Goal: Task Accomplishment & Management: Complete application form

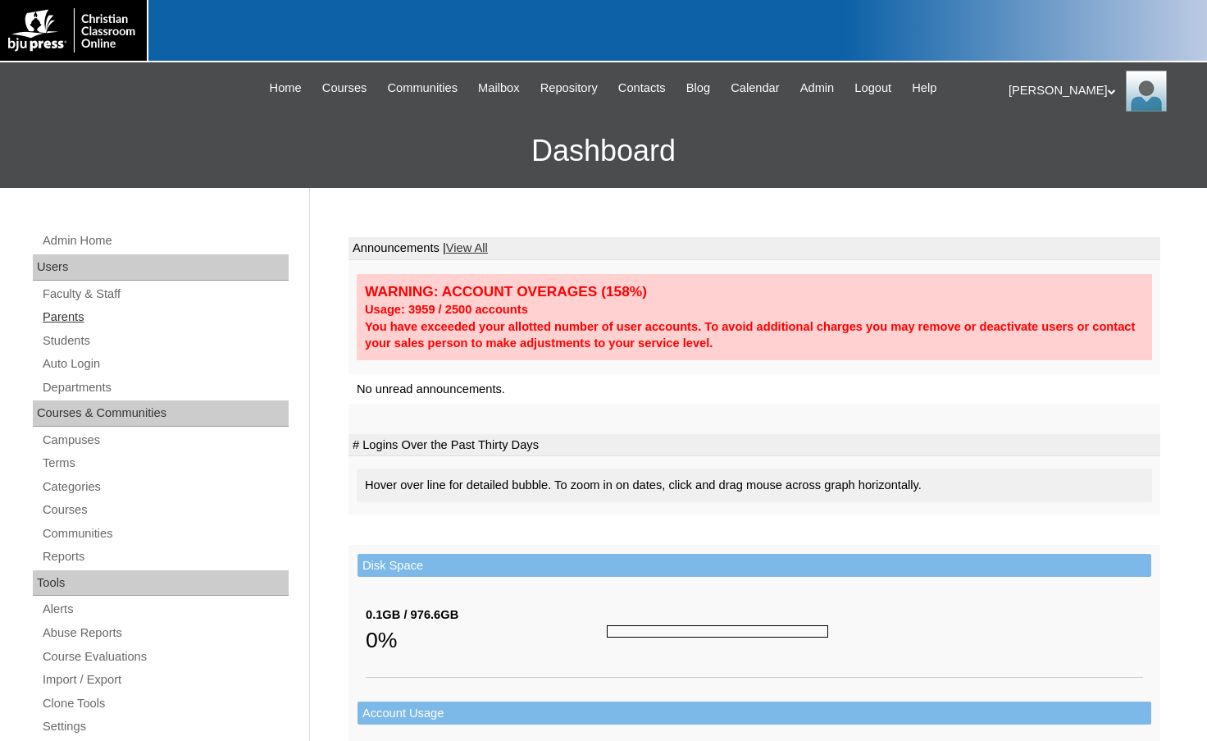
click at [93, 321] on link "Parents" at bounding box center [165, 317] width 248 height 21
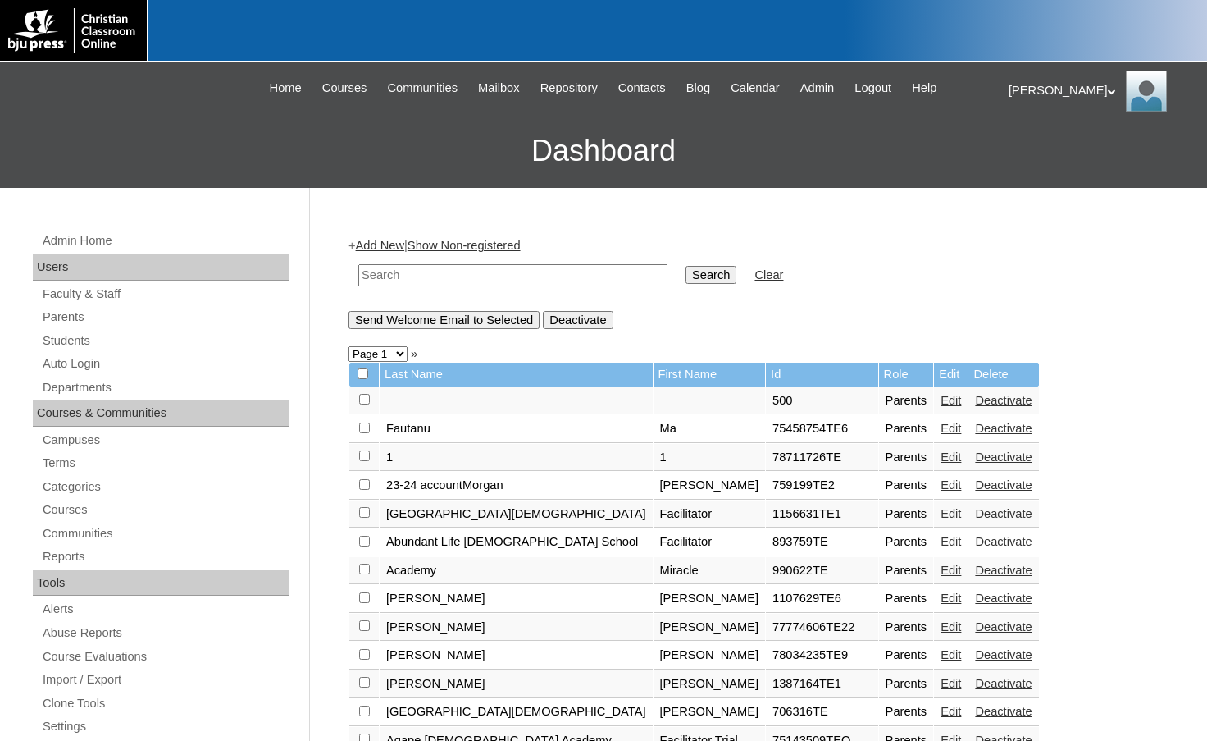
click at [451, 274] on input "text" at bounding box center [512, 275] width 309 height 22
paste input "rartz@gvchristianacademy.com"
type input "rartz@gvchristianacademy.com"
click at [686, 266] on input "Search" at bounding box center [711, 275] width 51 height 18
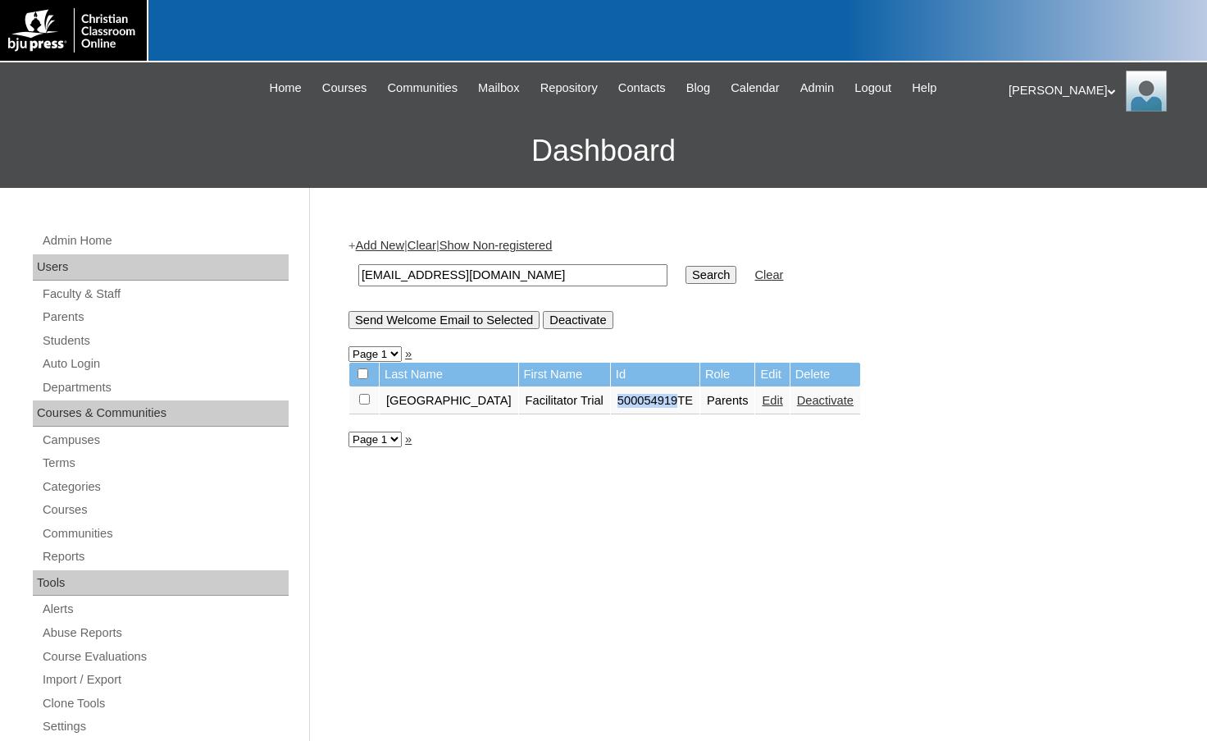
drag, startPoint x: 602, startPoint y: 401, endPoint x: 660, endPoint y: 406, distance: 58.4
click at [660, 406] on td "500054919TE" at bounding box center [655, 401] width 89 height 28
copy td "500054919"
click at [365, 399] on input "checkbox" at bounding box center [364, 399] width 11 height 11
checkbox input "true"
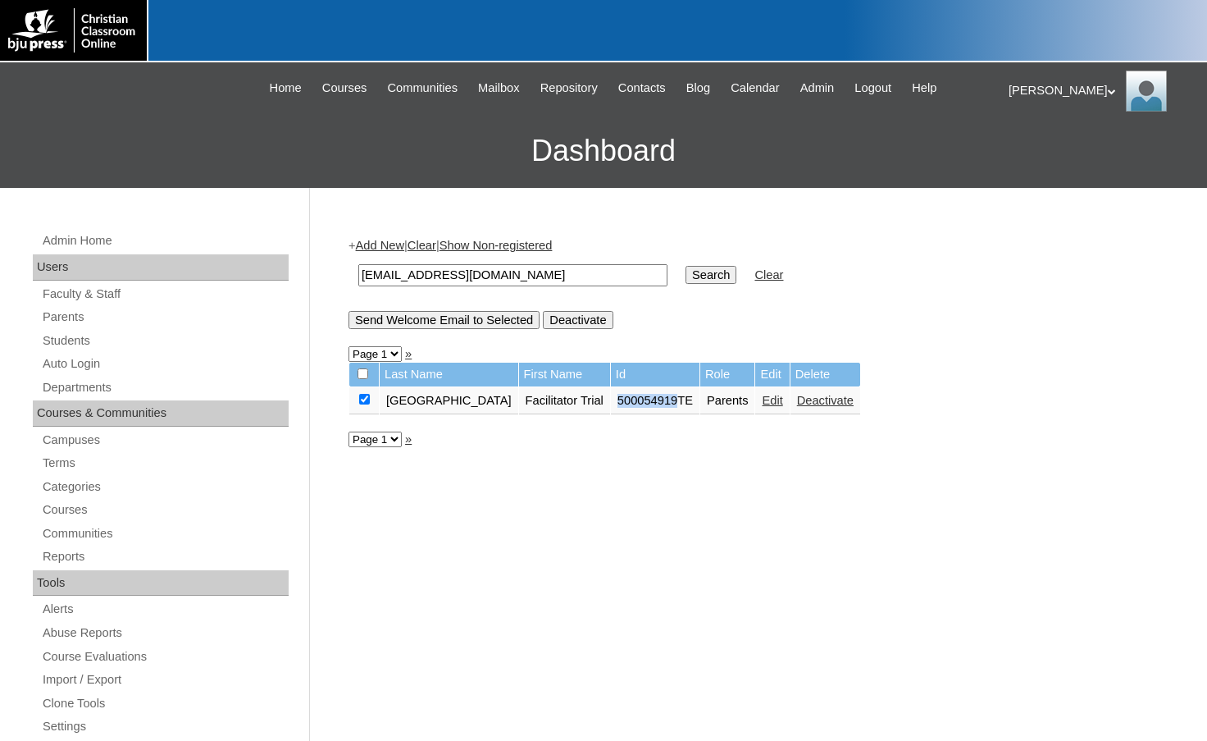
click at [430, 324] on input "Send Welcome Email to Selected" at bounding box center [444, 320] width 191 height 18
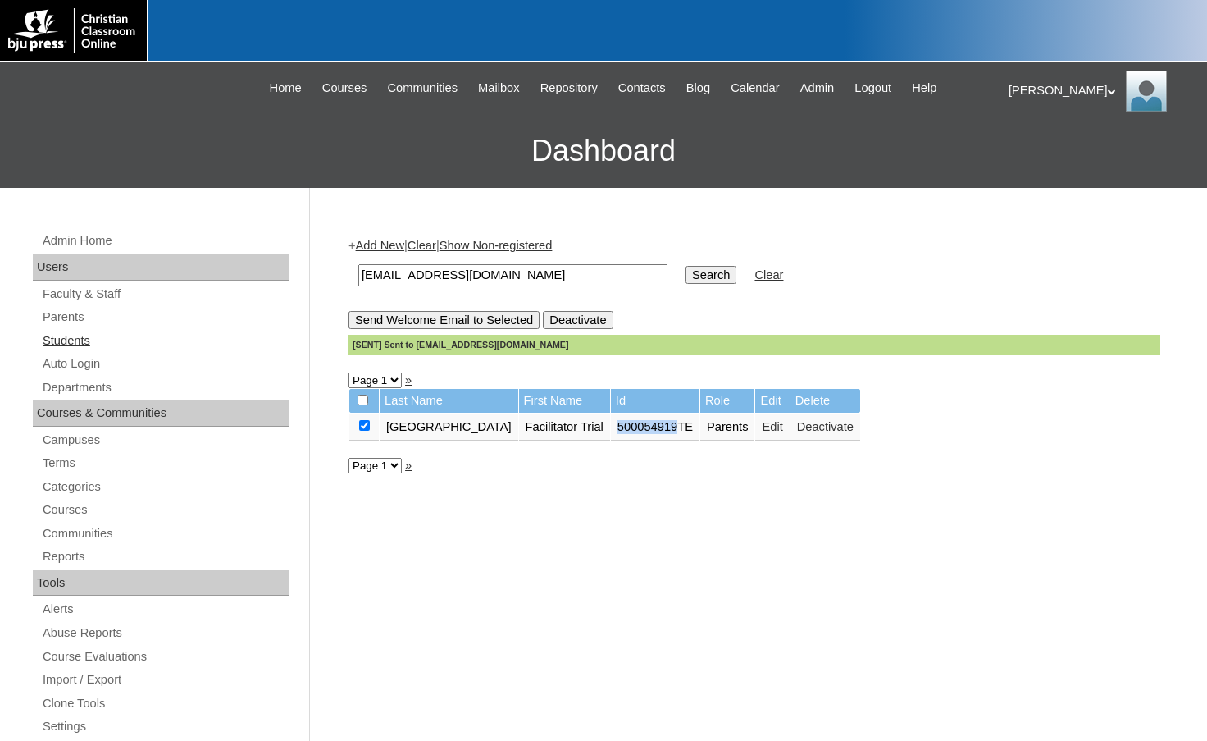
click at [59, 335] on link "Students" at bounding box center [165, 341] width 248 height 21
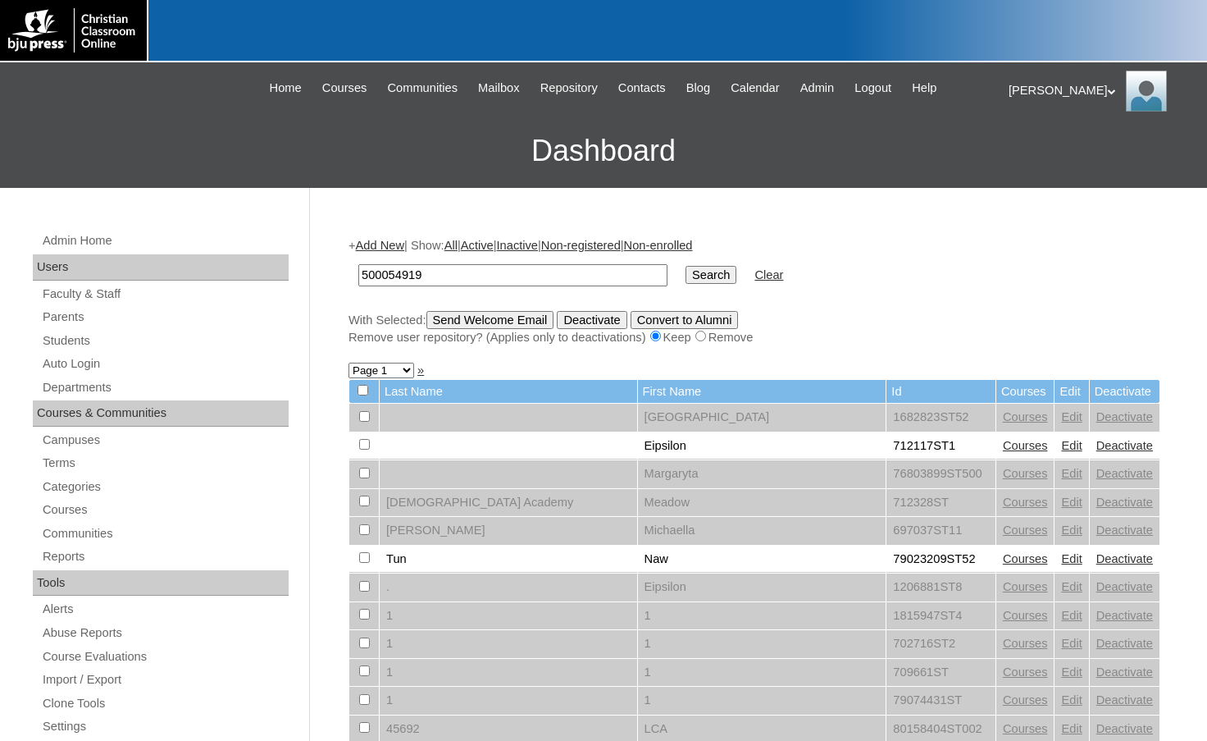
type input "500054919"
click at [686, 273] on input "Search" at bounding box center [711, 275] width 51 height 18
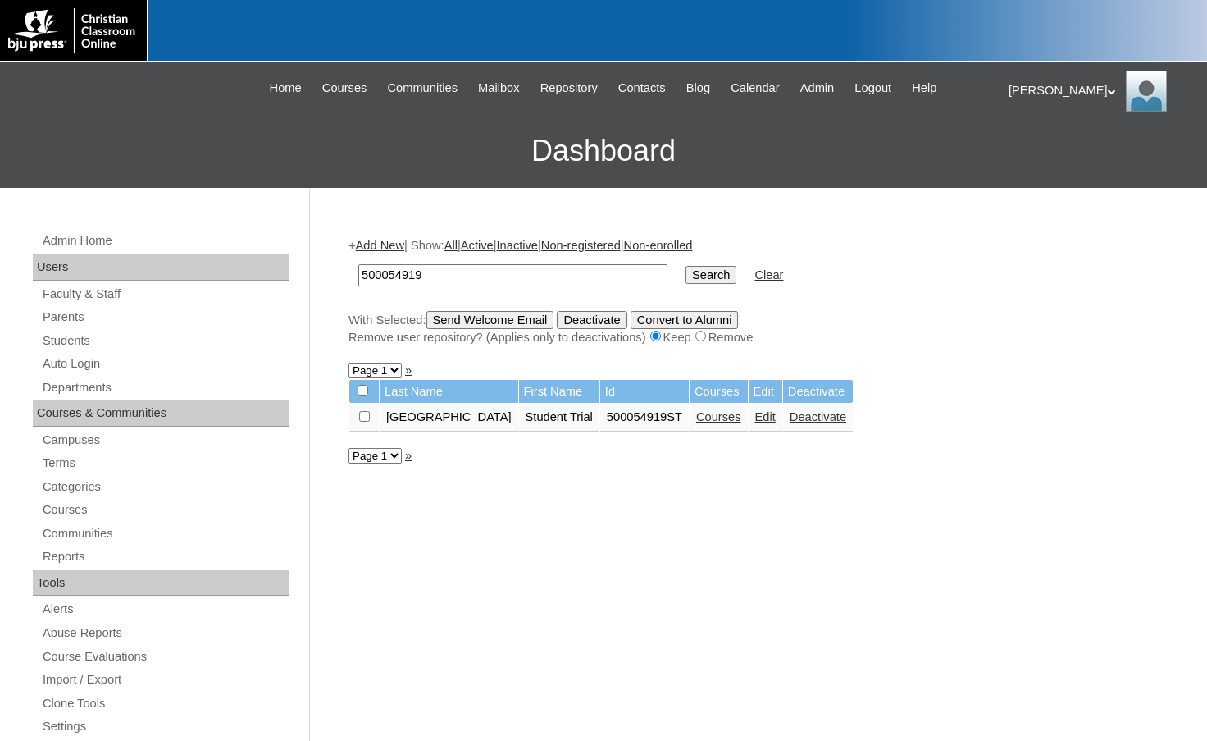
click at [365, 420] on input "checkbox" at bounding box center [364, 416] width 11 height 11
checkbox input "true"
click at [494, 316] on input "Send Welcome Email" at bounding box center [490, 320] width 128 height 18
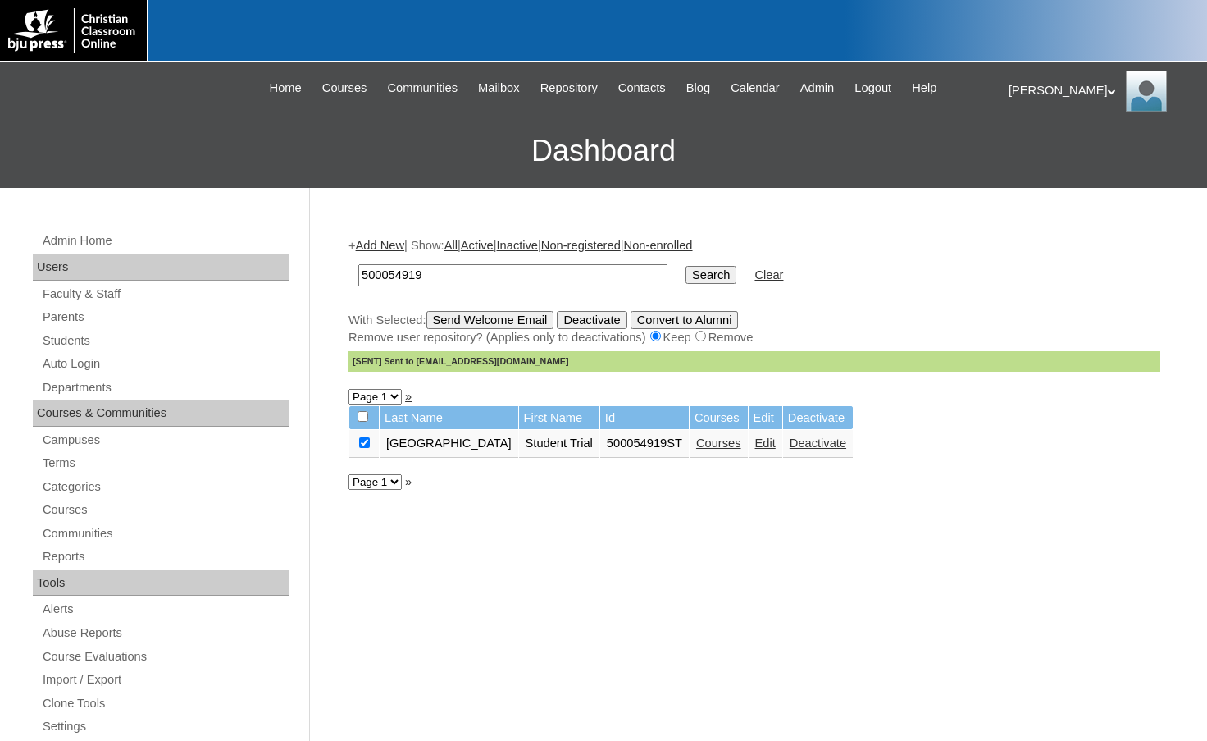
drag, startPoint x: 460, startPoint y: 278, endPoint x: 285, endPoint y: 258, distance: 176.6
click at [285, 258] on div "Admin Home Users Faculty & Staff Parents Students Auto Login Departments Course…" at bounding box center [603, 753] width 1207 height 1131
type input "[PERSON_NAME]"
click at [686, 266] on input "Search" at bounding box center [711, 275] width 51 height 18
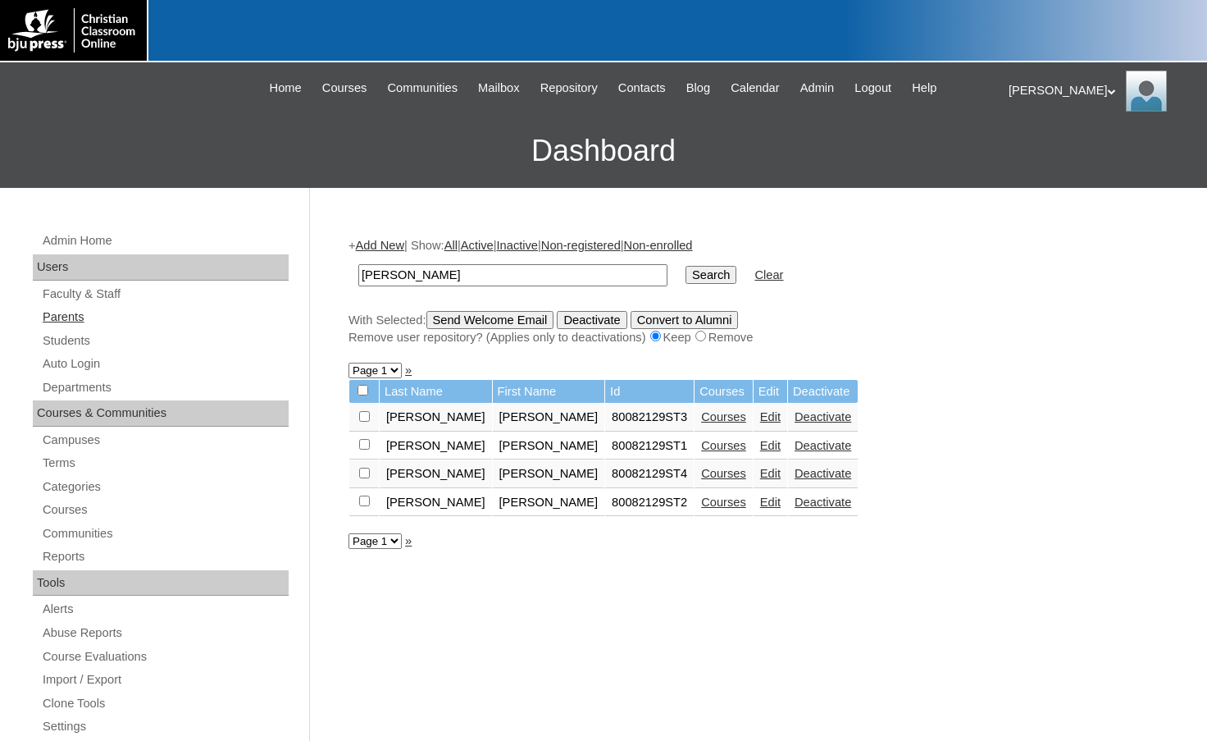
click at [112, 321] on link "Parents" at bounding box center [165, 317] width 248 height 21
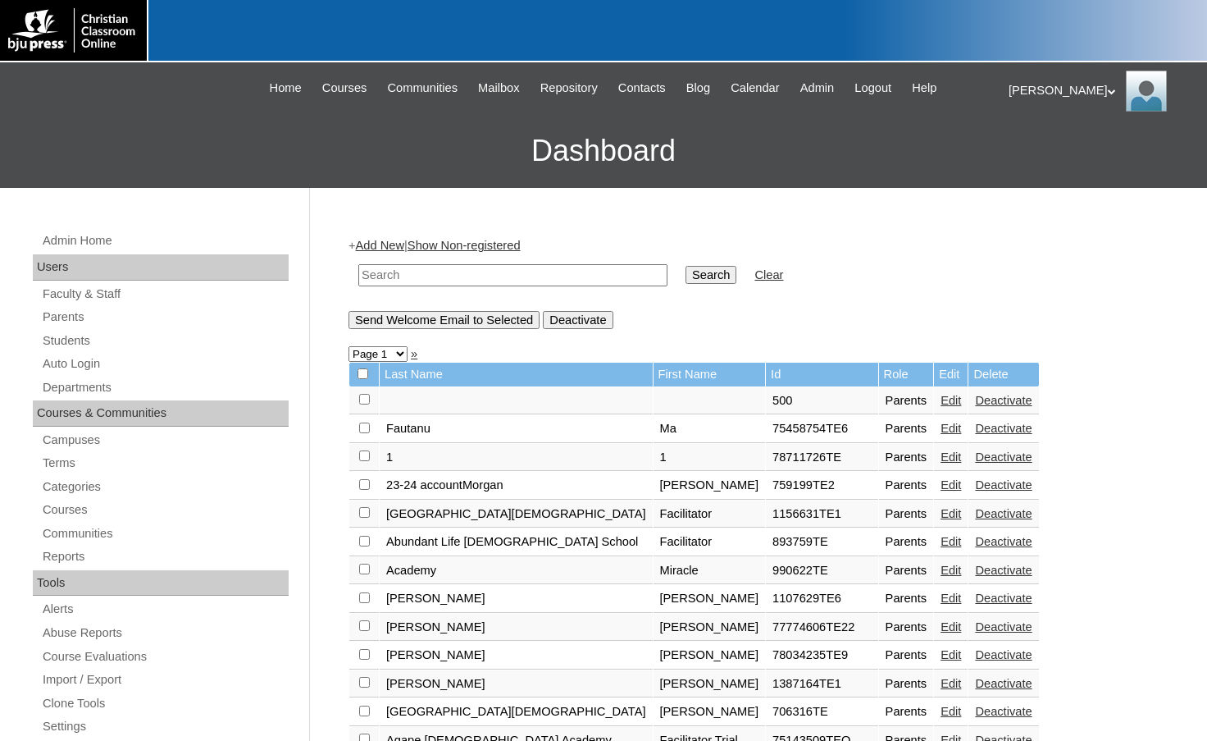
click at [404, 274] on input "text" at bounding box center [512, 275] width 309 height 22
type input "[PERSON_NAME]"
click at [686, 266] on input "Search" at bounding box center [711, 275] width 51 height 18
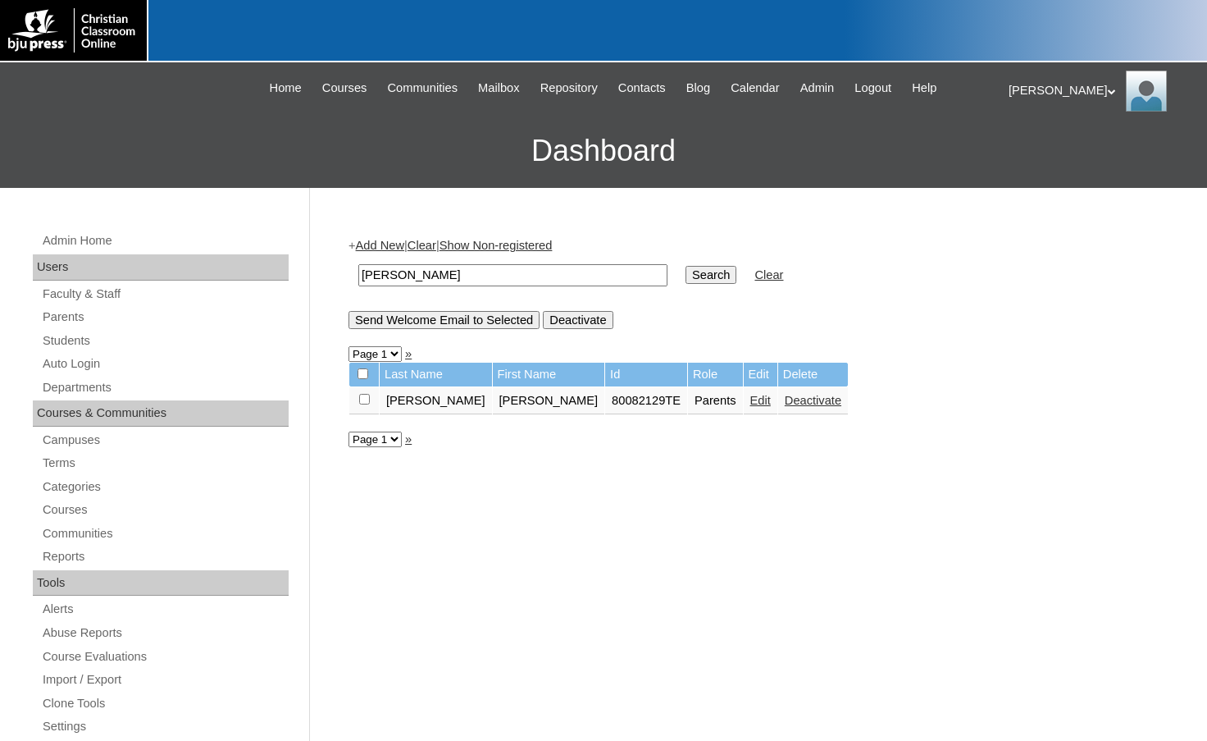
click at [130, 176] on h3 "Dashboard" at bounding box center [603, 151] width 1191 height 74
click at [124, 331] on link "Students" at bounding box center [165, 341] width 248 height 21
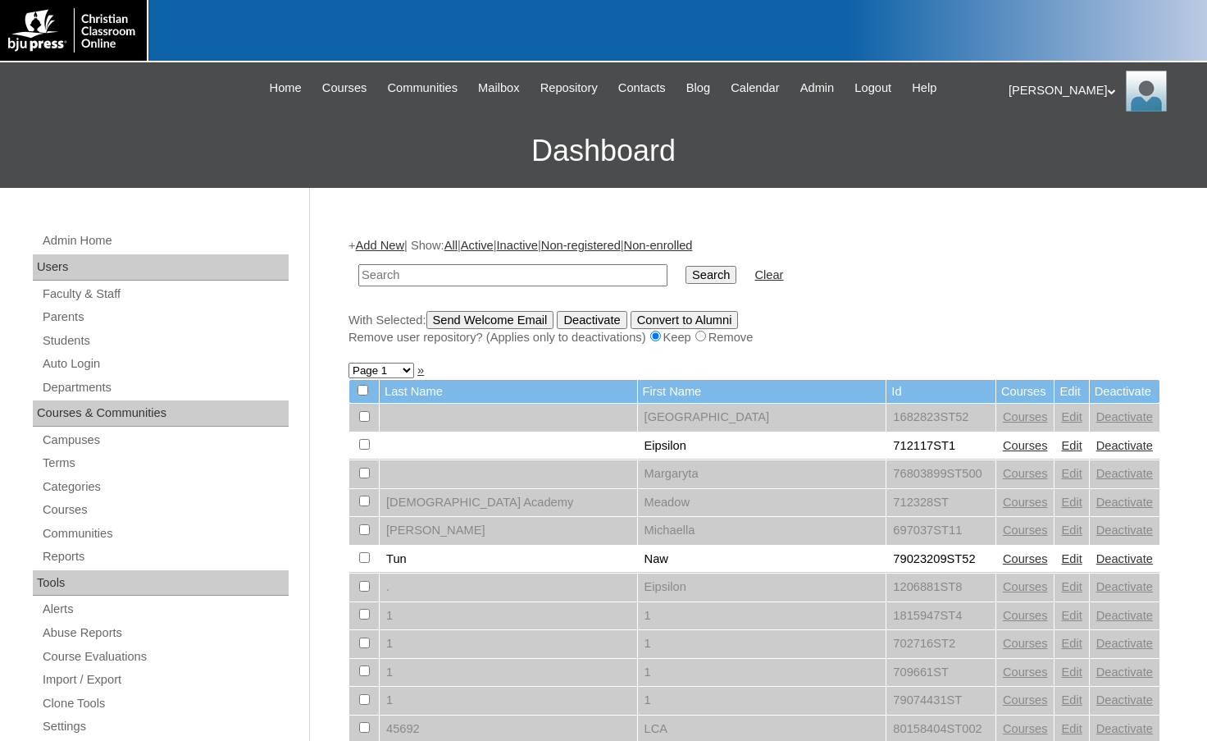
click at [563, 282] on input "text" at bounding box center [512, 275] width 309 height 22
type input "kaslavage"
click at [686, 266] on input "Search" at bounding box center [711, 275] width 51 height 18
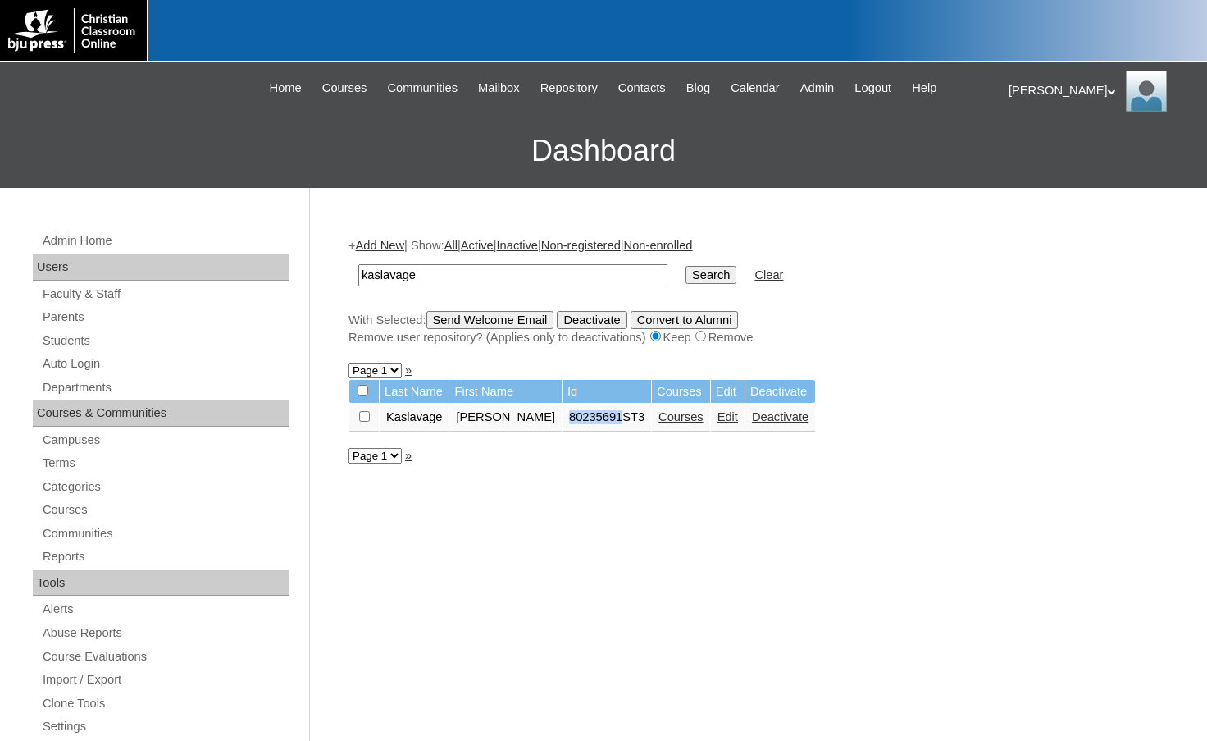
drag, startPoint x: 530, startPoint y: 413, endPoint x: 584, endPoint y: 428, distance: 56.1
click at [584, 428] on td "80235691ST3" at bounding box center [607, 418] width 89 height 28
copy td "80235691"
drag, startPoint x: 437, startPoint y: 280, endPoint x: 290, endPoint y: 267, distance: 147.5
click at [290, 267] on div "Admin Home Users Faculty & Staff Parents Students Auto Login Departments Course…" at bounding box center [603, 753] width 1207 height 1131
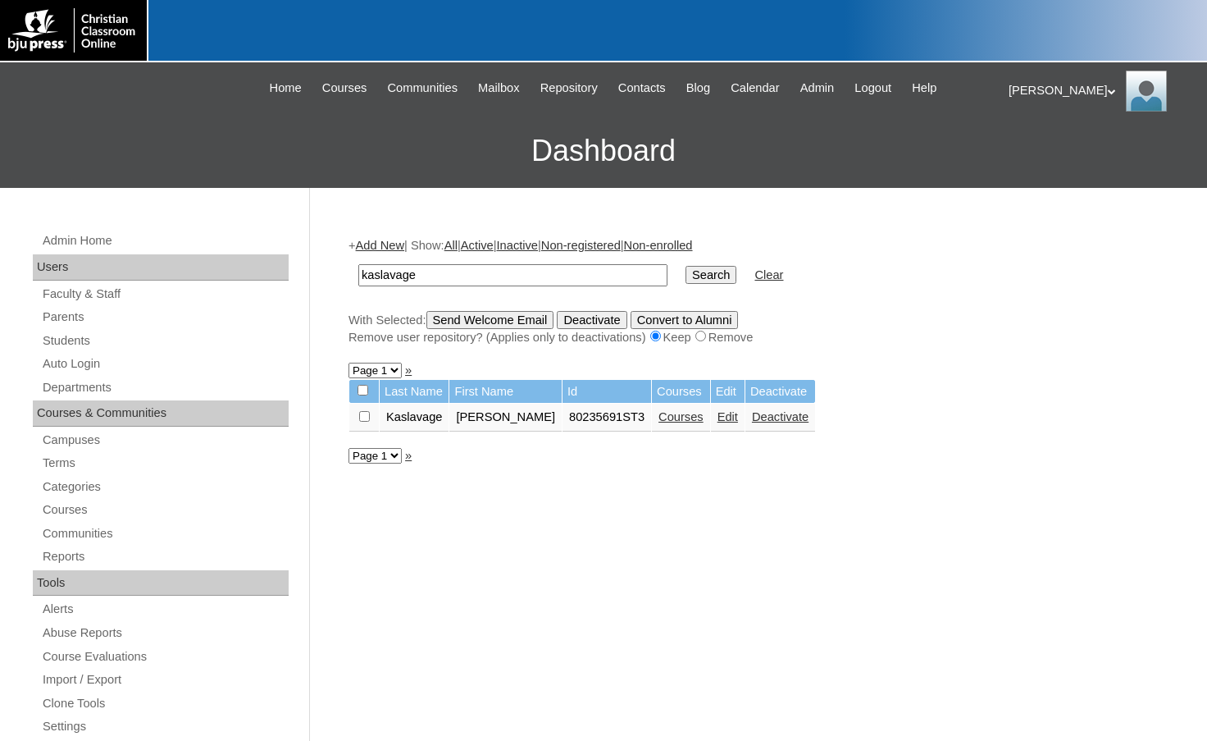
paste input "80235691"
type input "80235691"
click at [686, 276] on input "Search" at bounding box center [711, 275] width 51 height 18
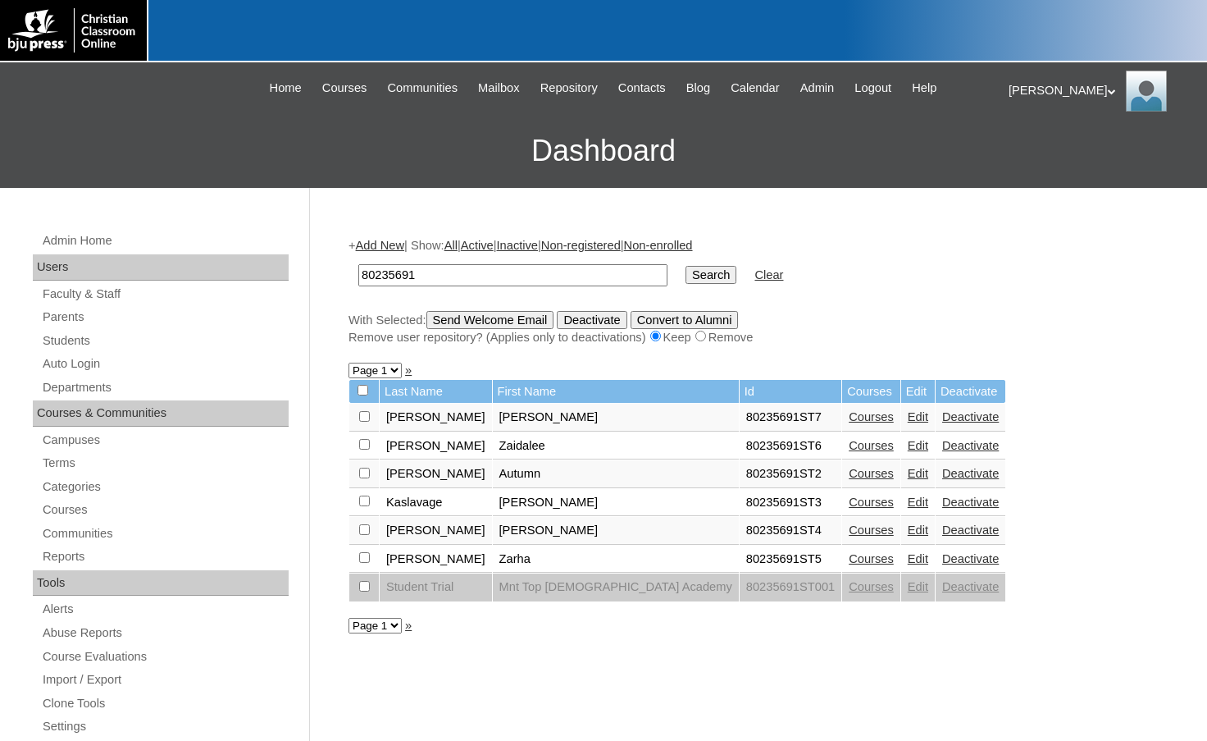
click at [908, 418] on link "Edit" at bounding box center [918, 416] width 21 height 13
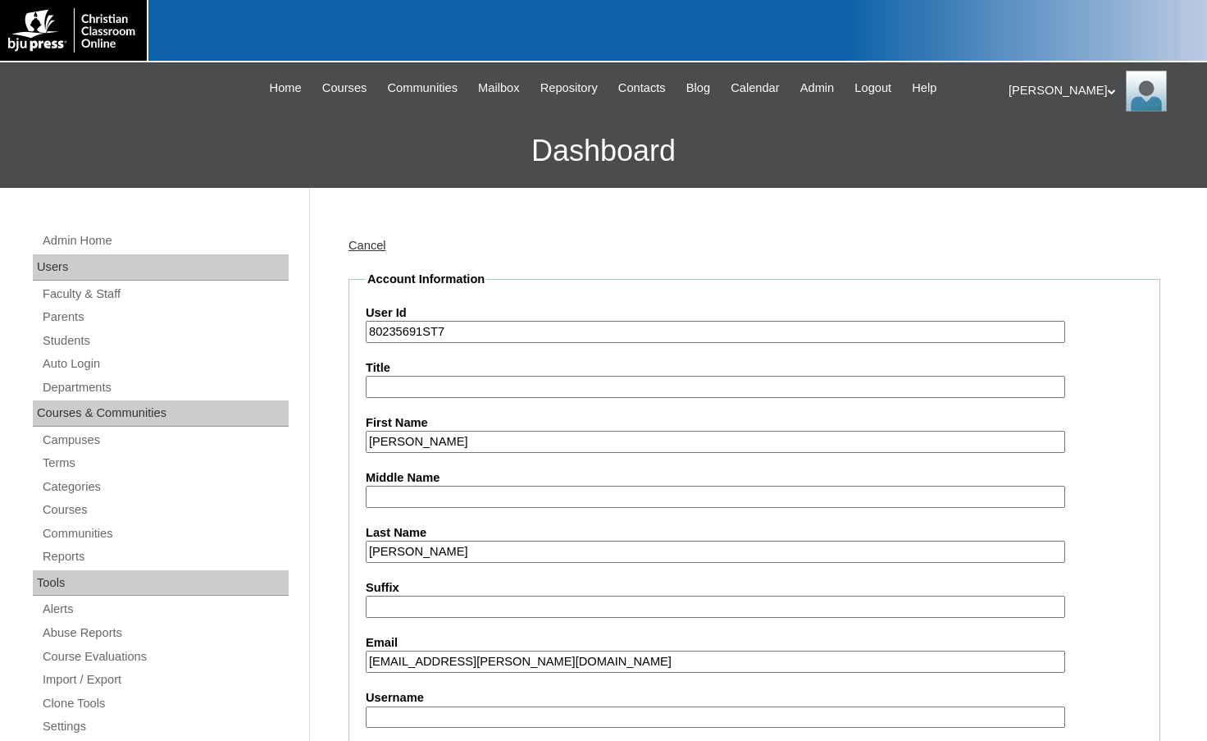
scroll to position [82, 0]
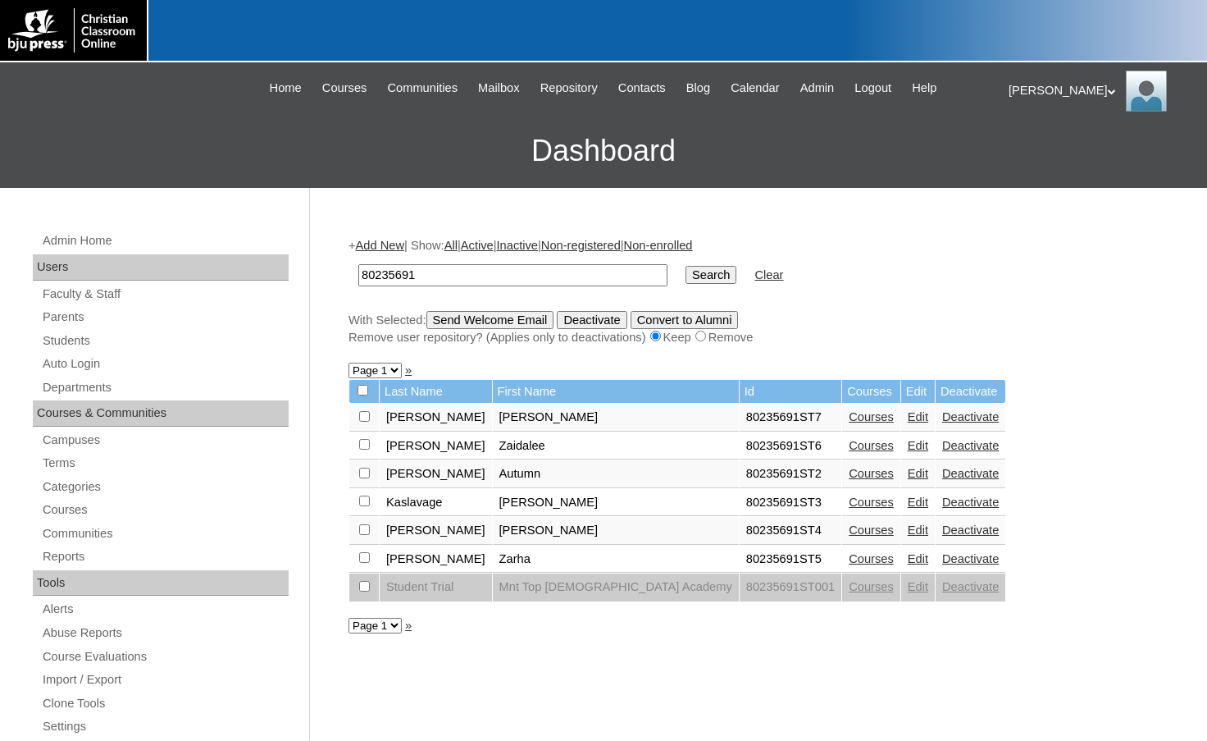
click at [908, 442] on link "Edit" at bounding box center [918, 445] width 21 height 13
click at [849, 440] on link "Courses" at bounding box center [871, 445] width 45 height 13
click at [399, 290] on td "80235691" at bounding box center [513, 275] width 326 height 39
click at [908, 497] on link "Edit" at bounding box center [918, 501] width 21 height 13
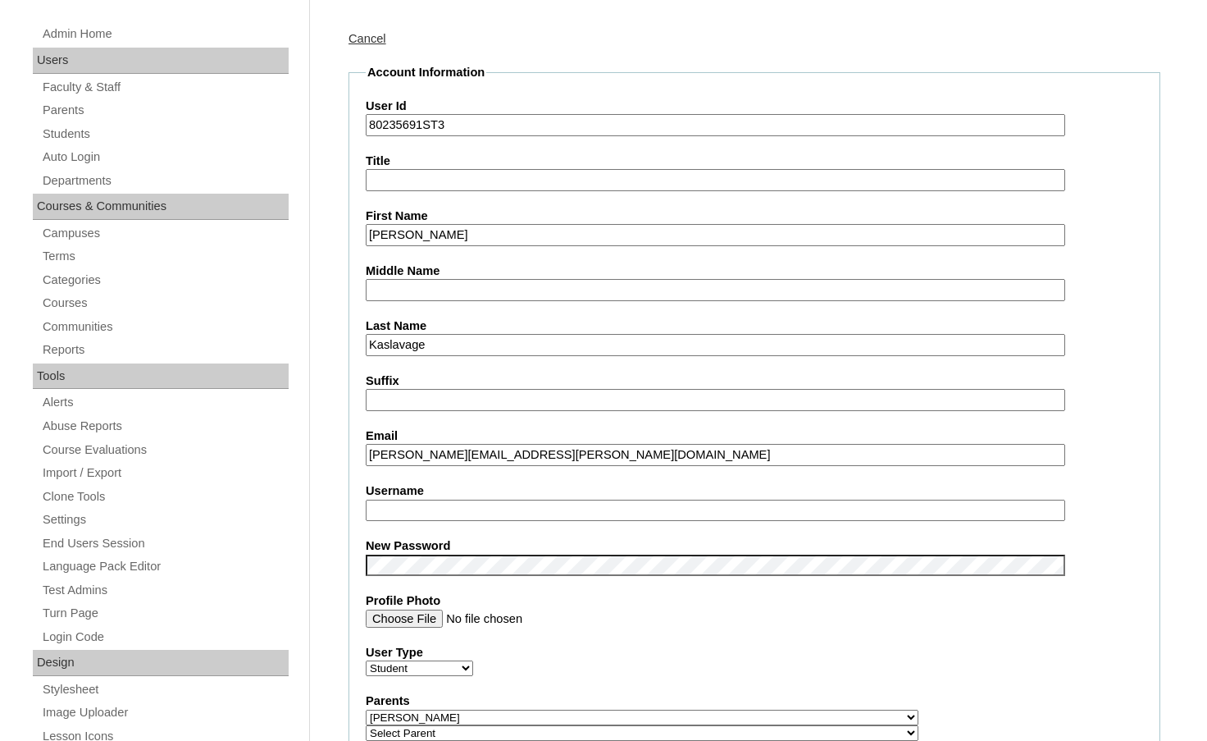
scroll to position [246, 0]
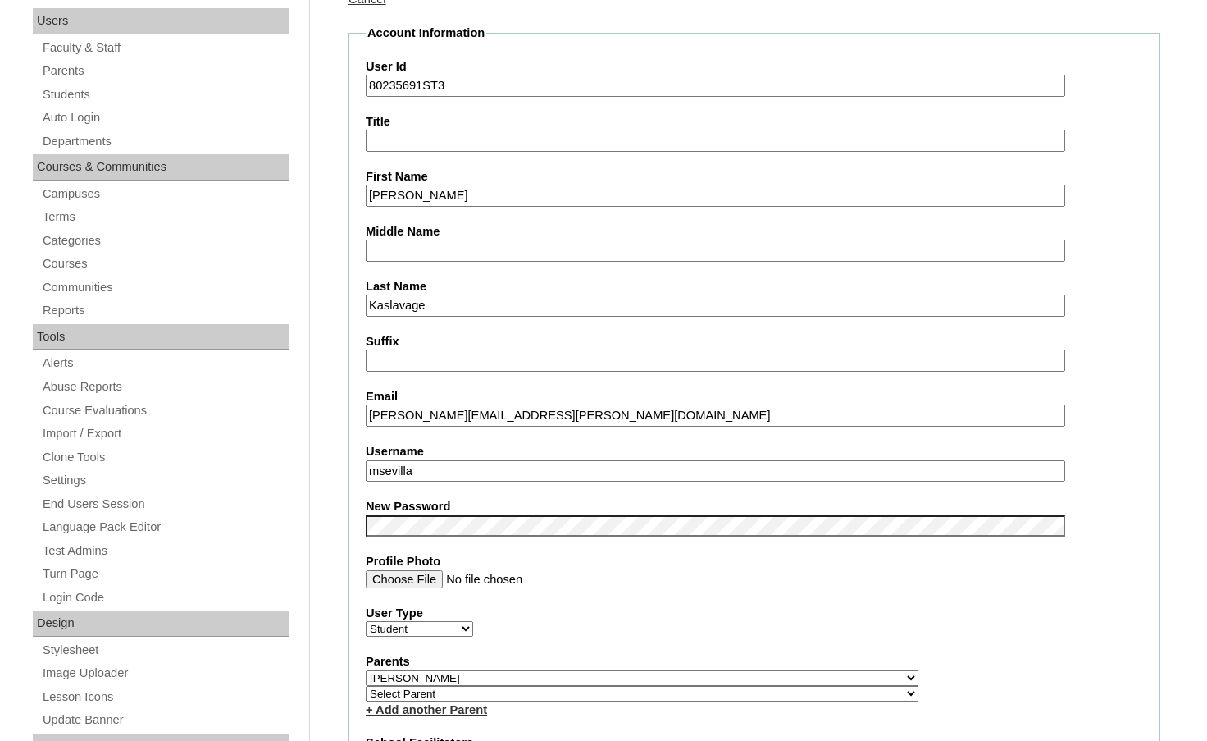
drag, startPoint x: 485, startPoint y: 416, endPoint x: 342, endPoint y: 407, distance: 143.0
drag, startPoint x: 451, startPoint y: 477, endPoint x: 323, endPoint y: 469, distance: 128.2
paste input "atthew.kaslavage"
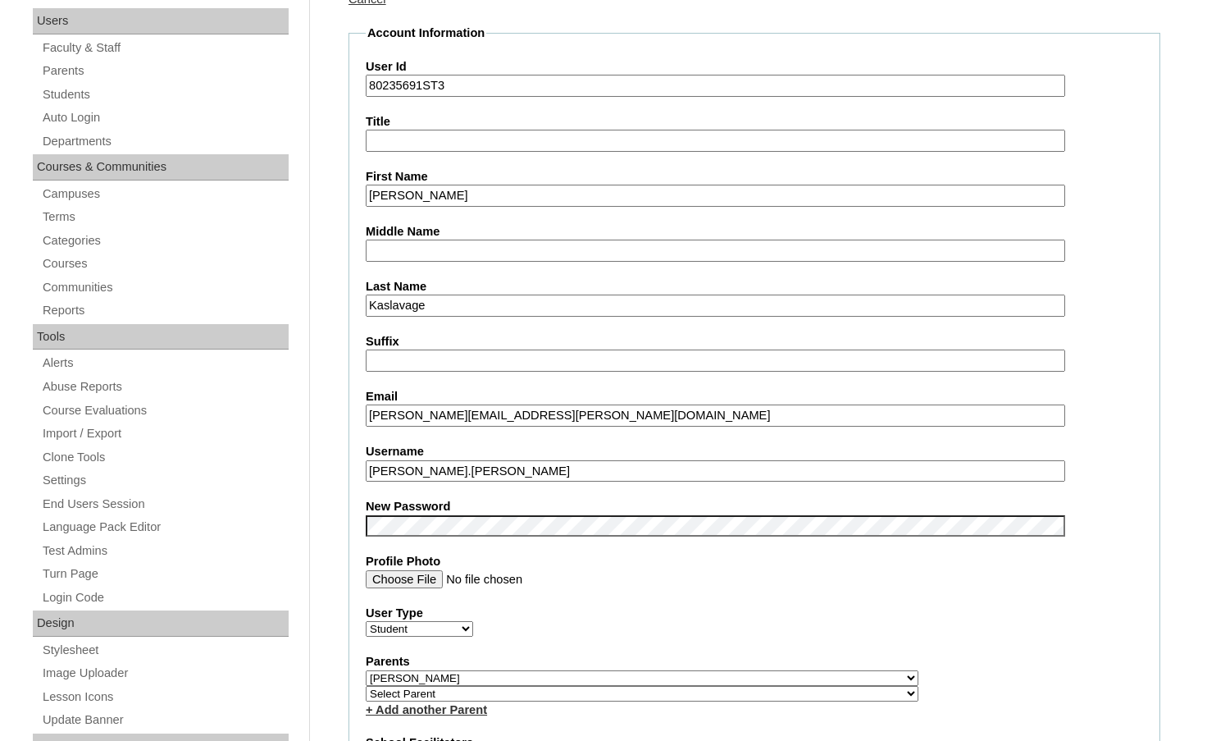
type input "matthew.kaslavage"
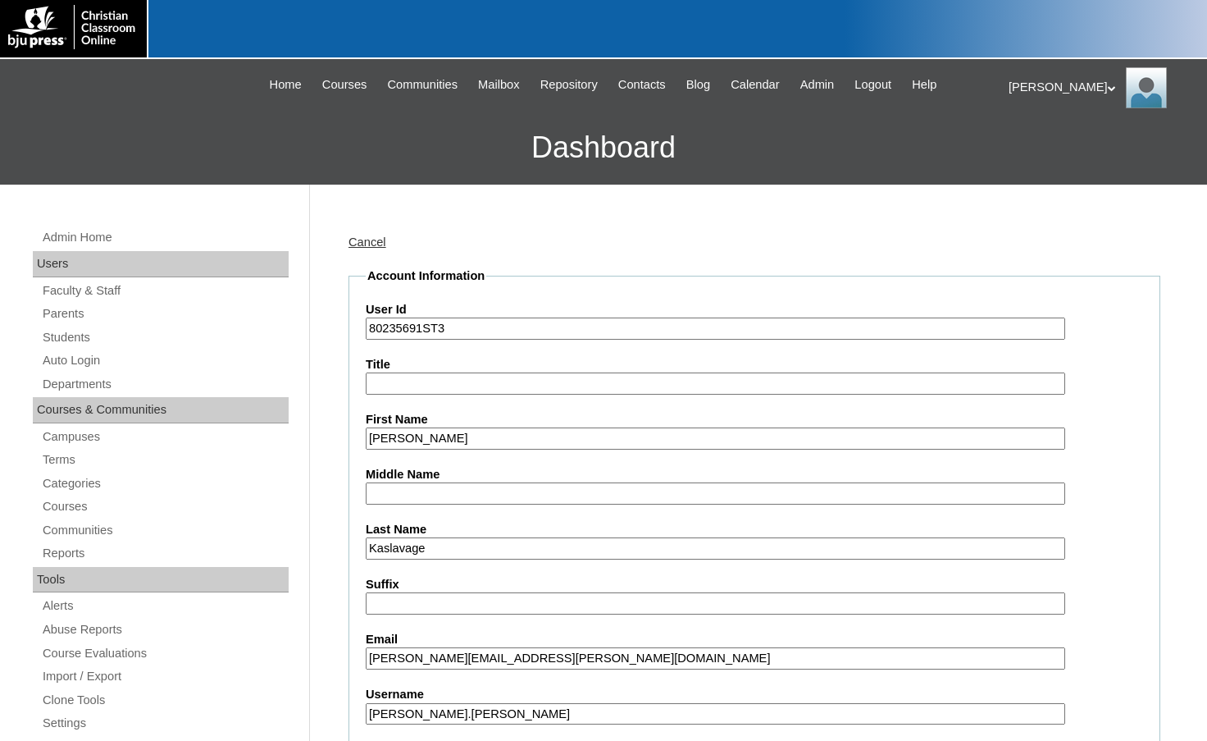
scroll to position [0, 0]
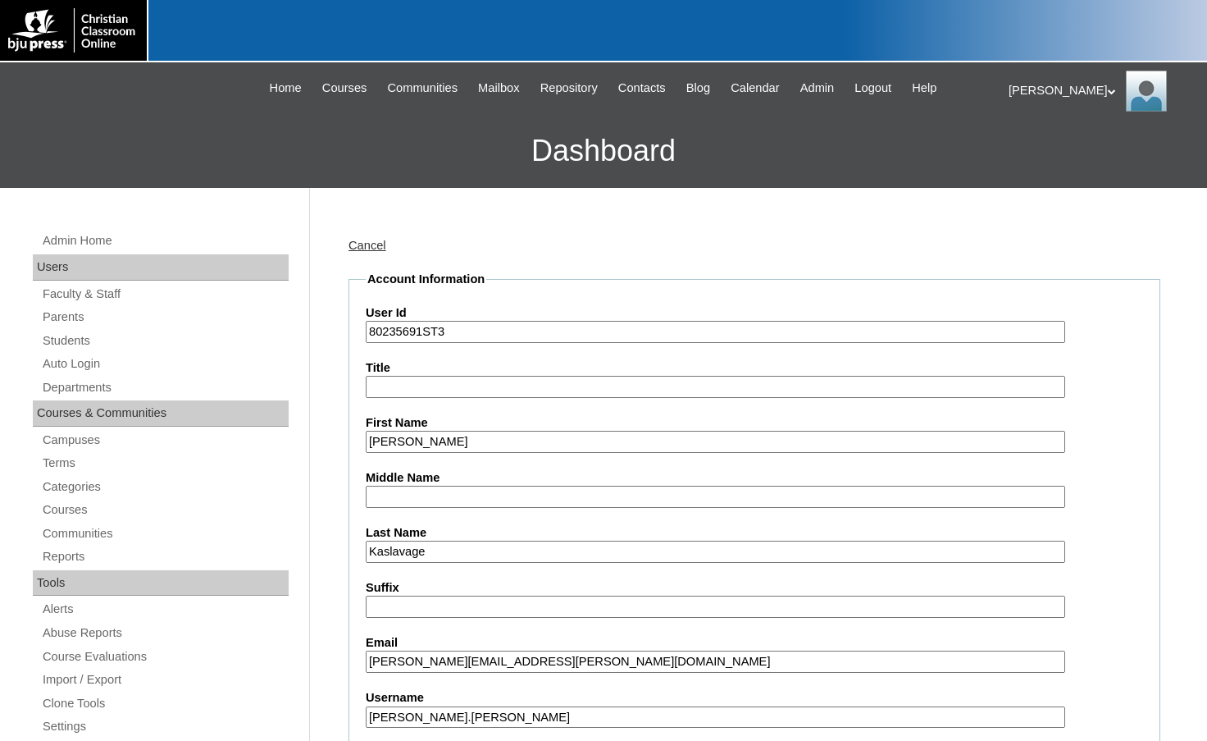
drag, startPoint x: 421, startPoint y: 331, endPoint x: 330, endPoint y: 326, distance: 91.2
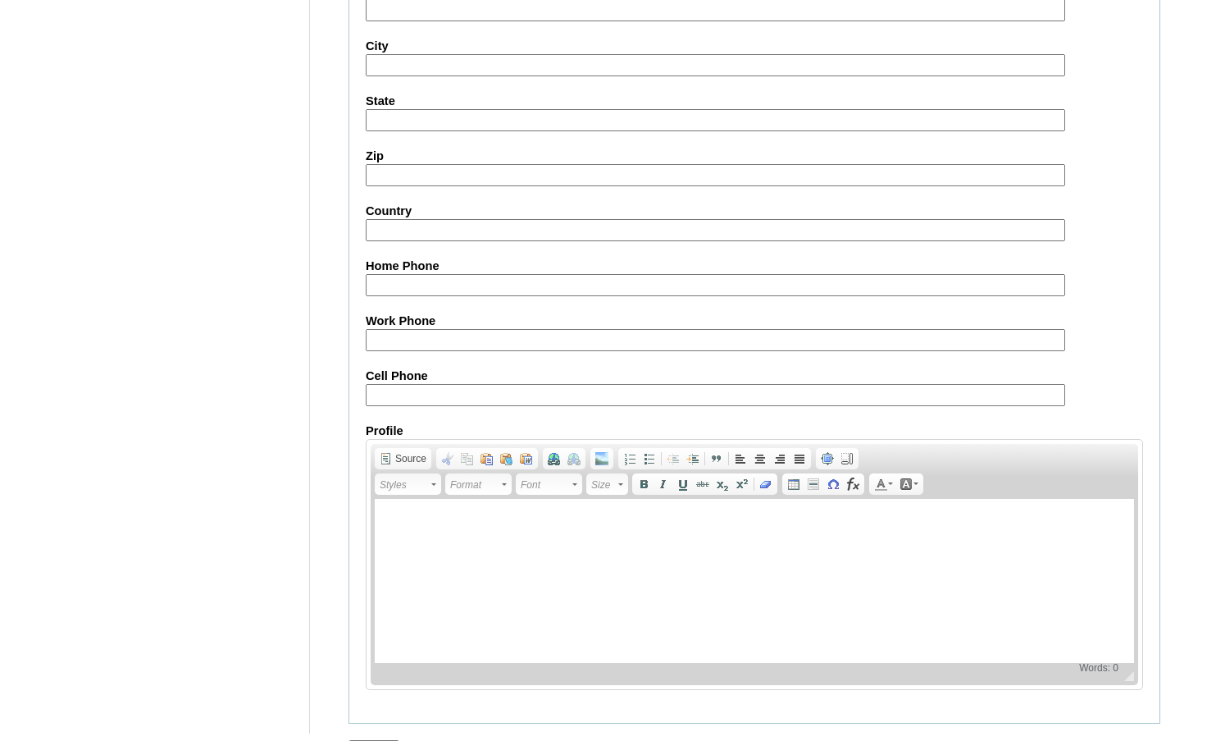
scroll to position [1758, 0]
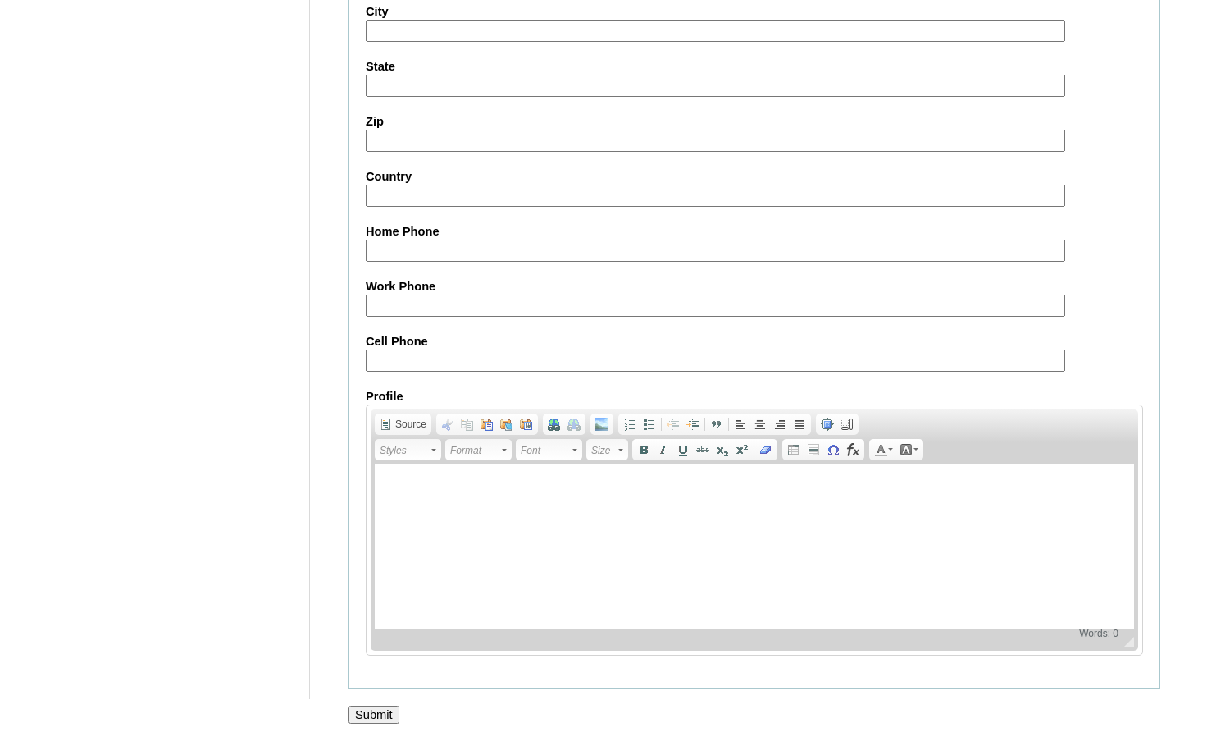
click at [393, 710] on input "Submit" at bounding box center [374, 714] width 51 height 18
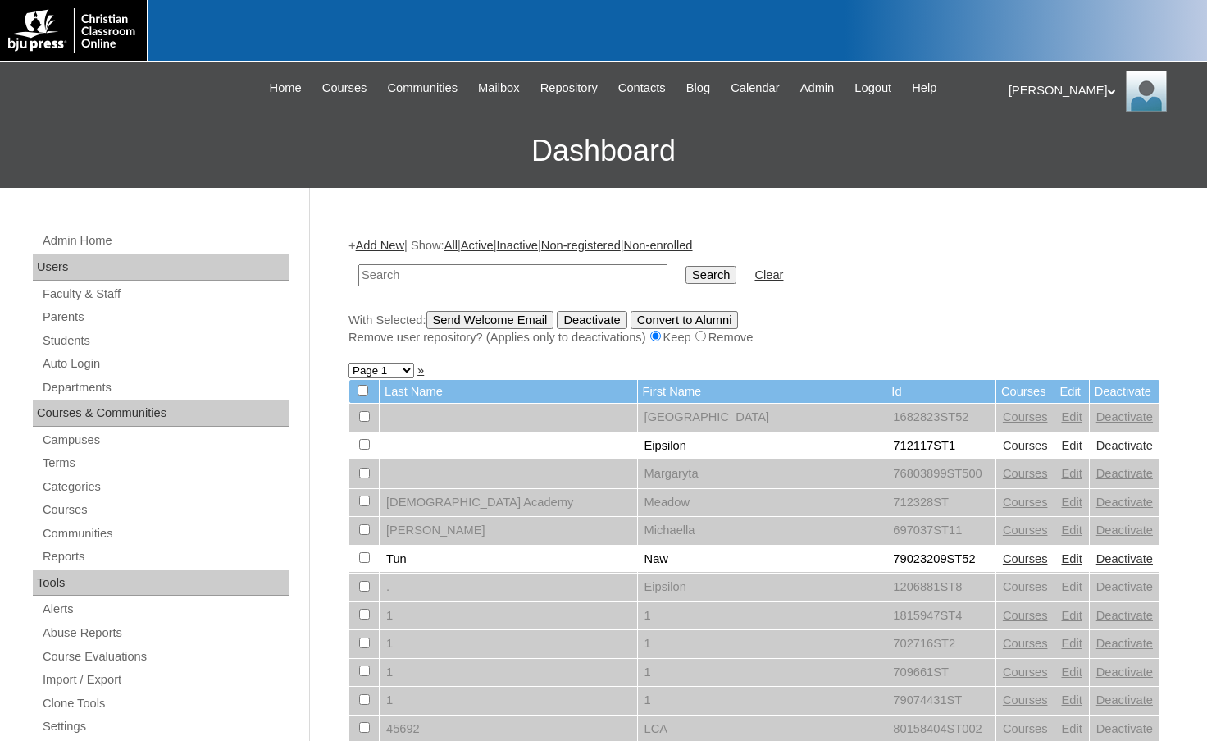
click at [404, 294] on table "Search Clear" at bounding box center [571, 275] width 445 height 42
click at [404, 284] on input "text" at bounding box center [512, 275] width 309 height 22
paste input "80235691"
type input "80235691"
click at [686, 266] on input "Search" at bounding box center [711, 275] width 51 height 18
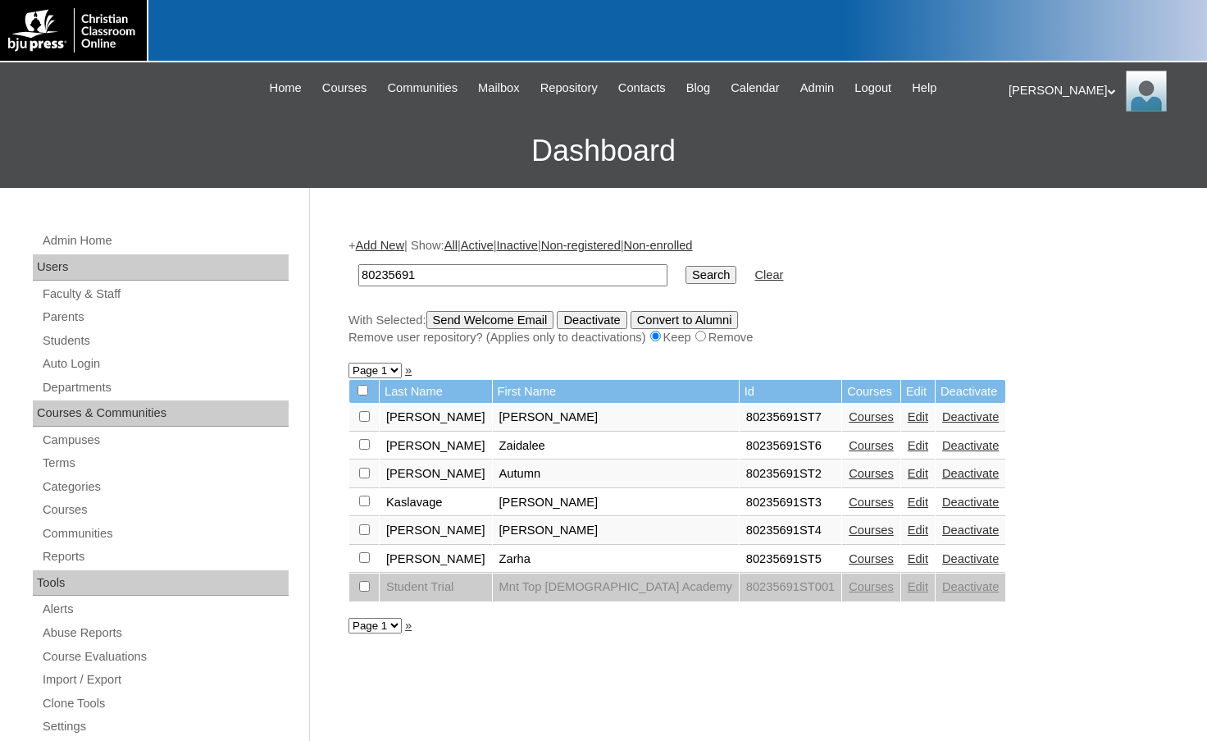
click at [908, 559] on link "Edit" at bounding box center [918, 558] width 21 height 13
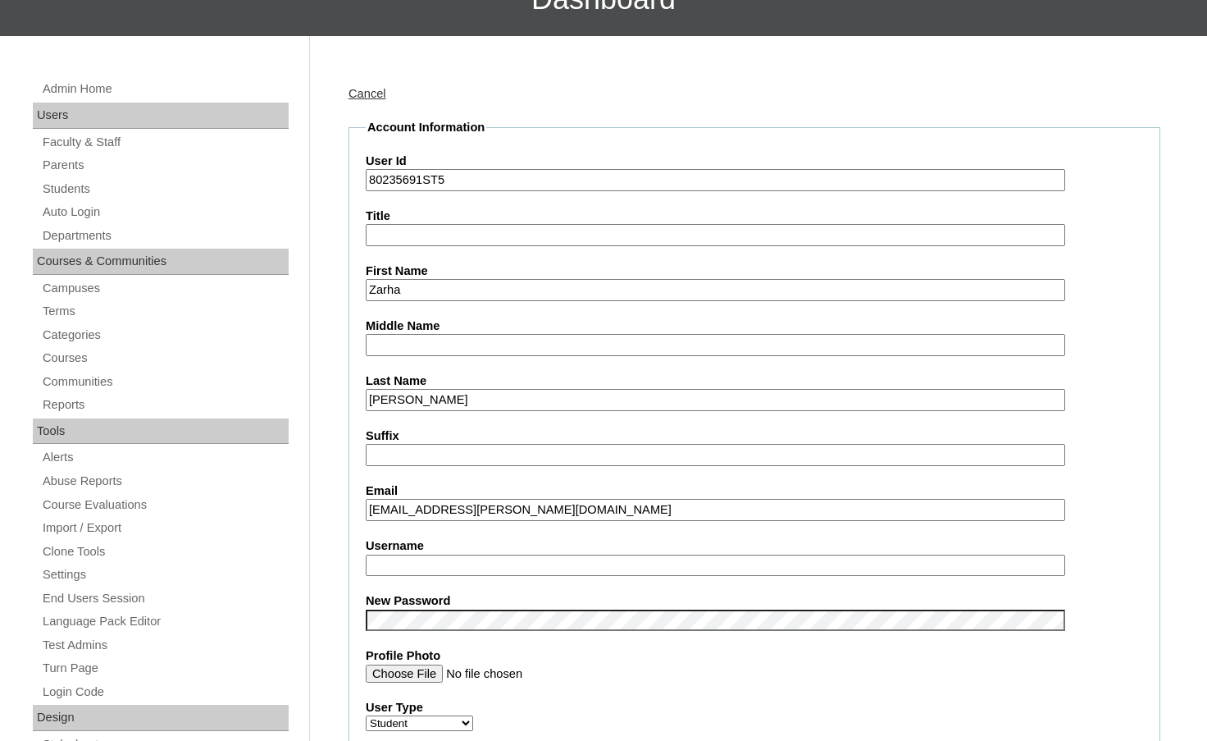
scroll to position [246, 0]
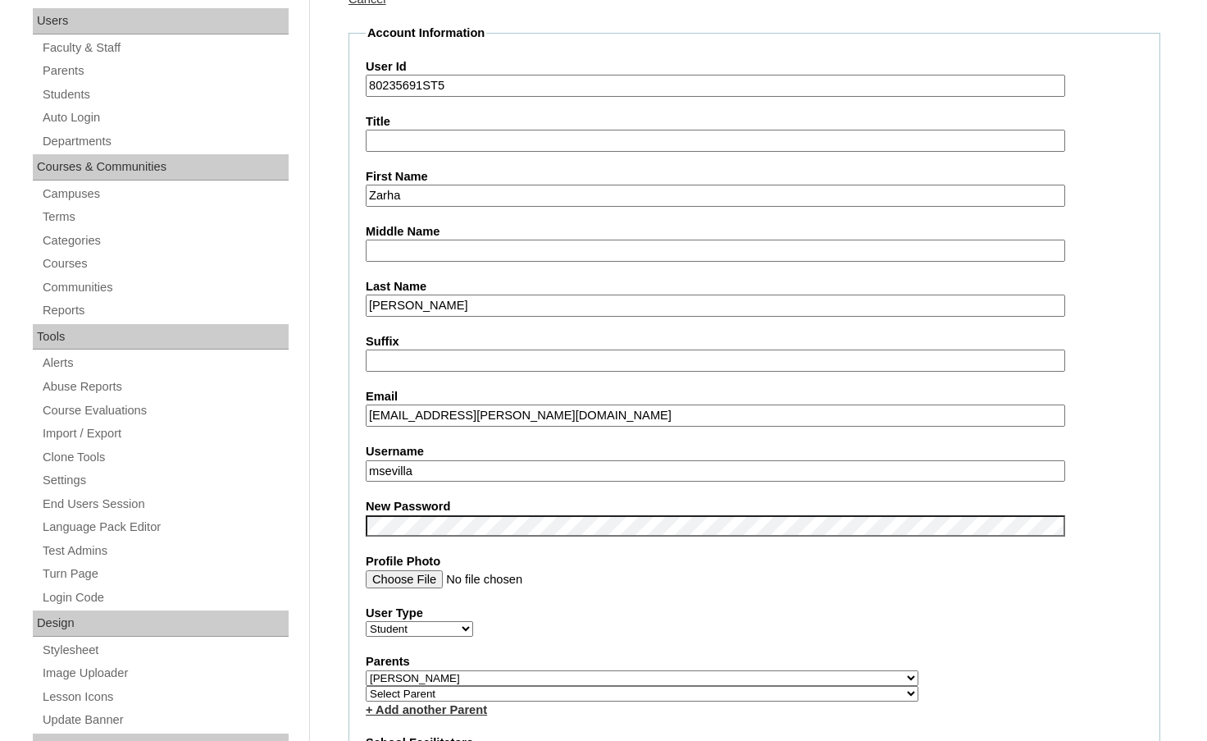
drag, startPoint x: 458, startPoint y: 418, endPoint x: 253, endPoint y: 398, distance: 206.1
drag, startPoint x: 421, startPoint y: 467, endPoint x: 294, endPoint y: 458, distance: 127.4
paste input "zarha.rodriguez"
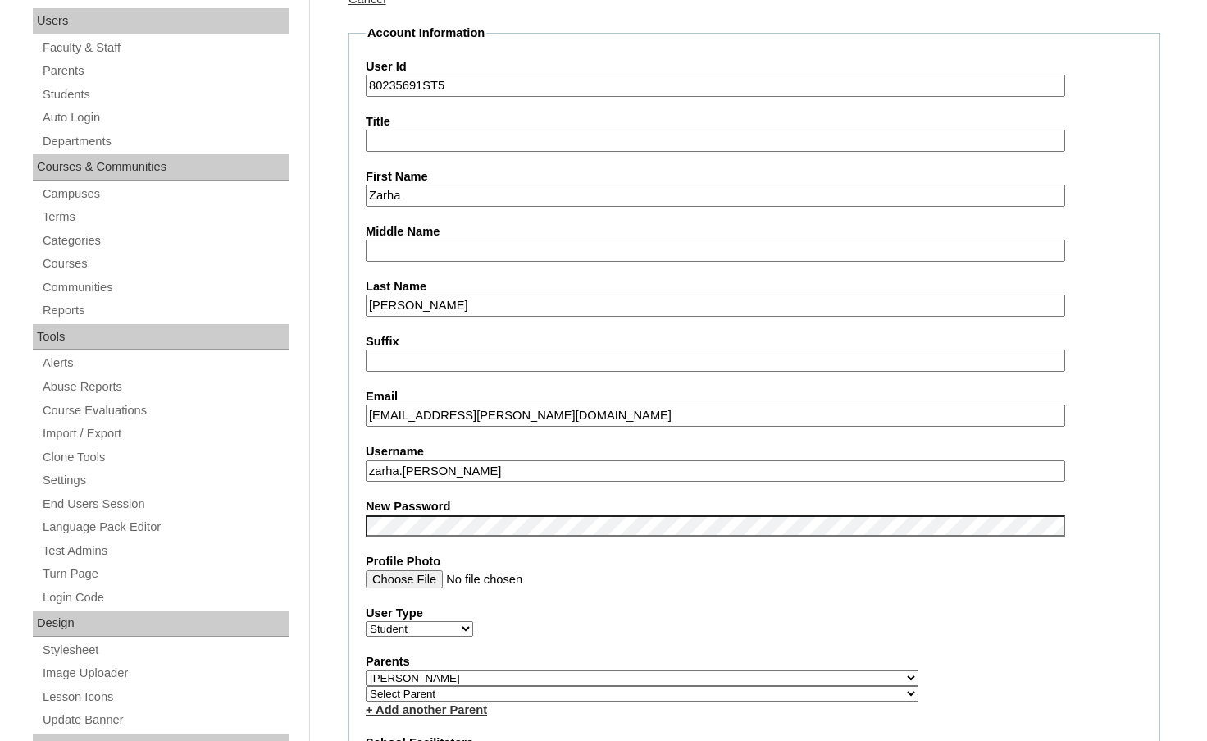
type input "zarha.rodriguez"
drag, startPoint x: 421, startPoint y: 84, endPoint x: 286, endPoint y: 80, distance: 134.6
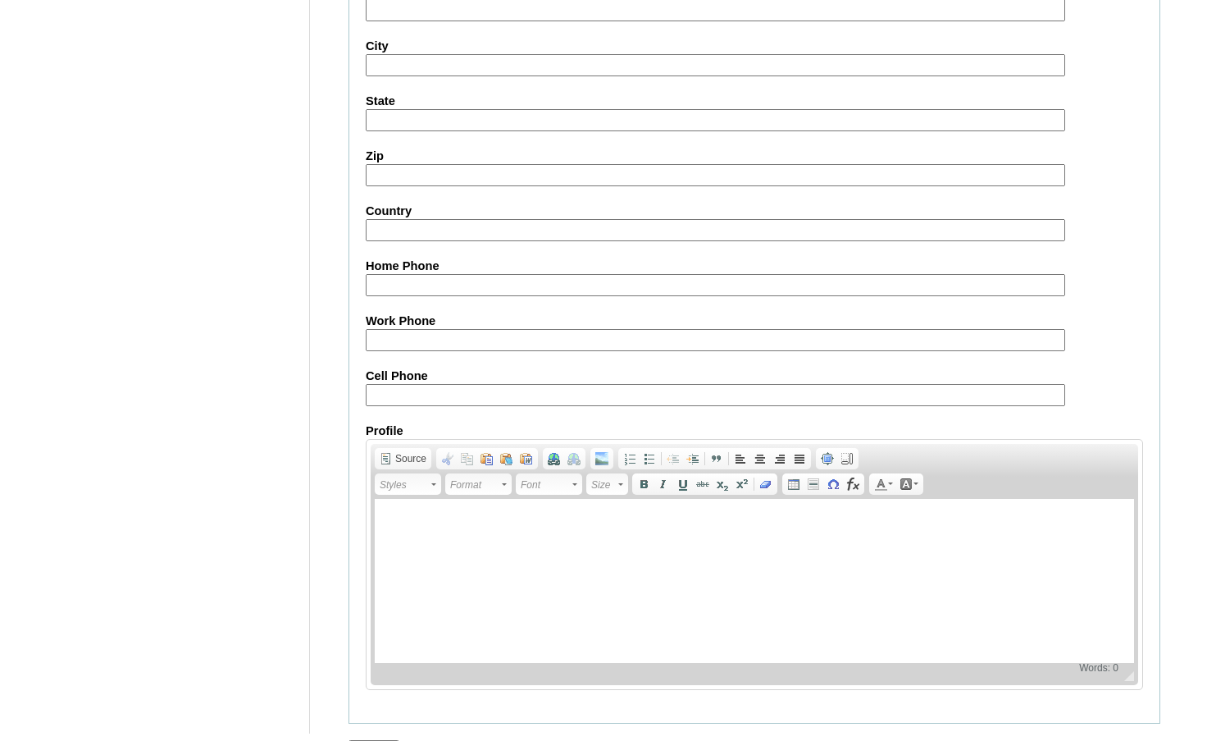
scroll to position [1758, 0]
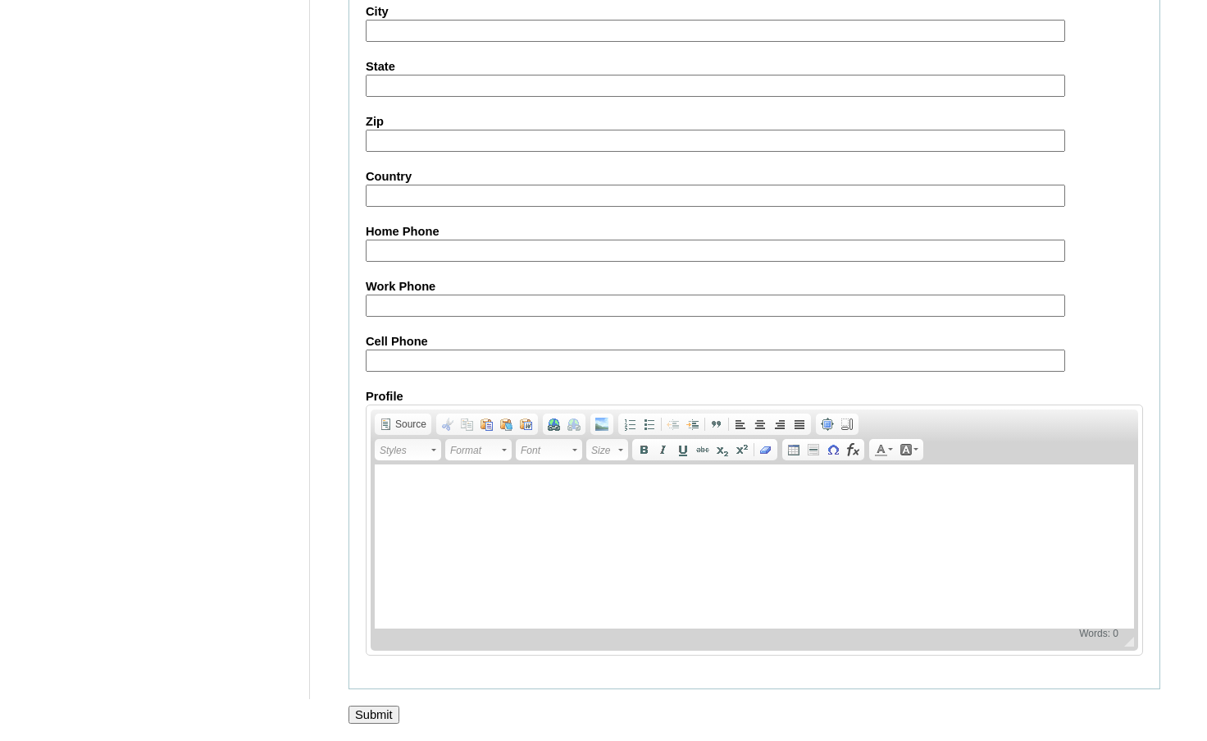
click at [385, 714] on input "Submit" at bounding box center [374, 714] width 51 height 18
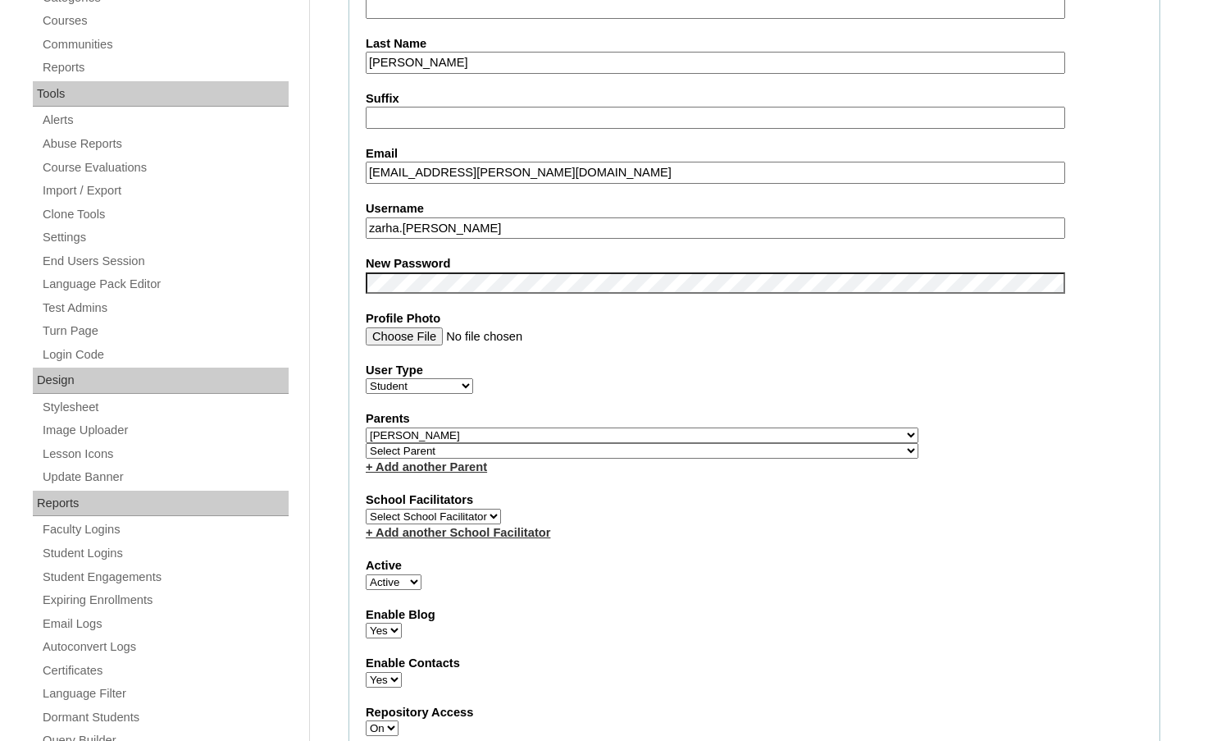
scroll to position [446, 0]
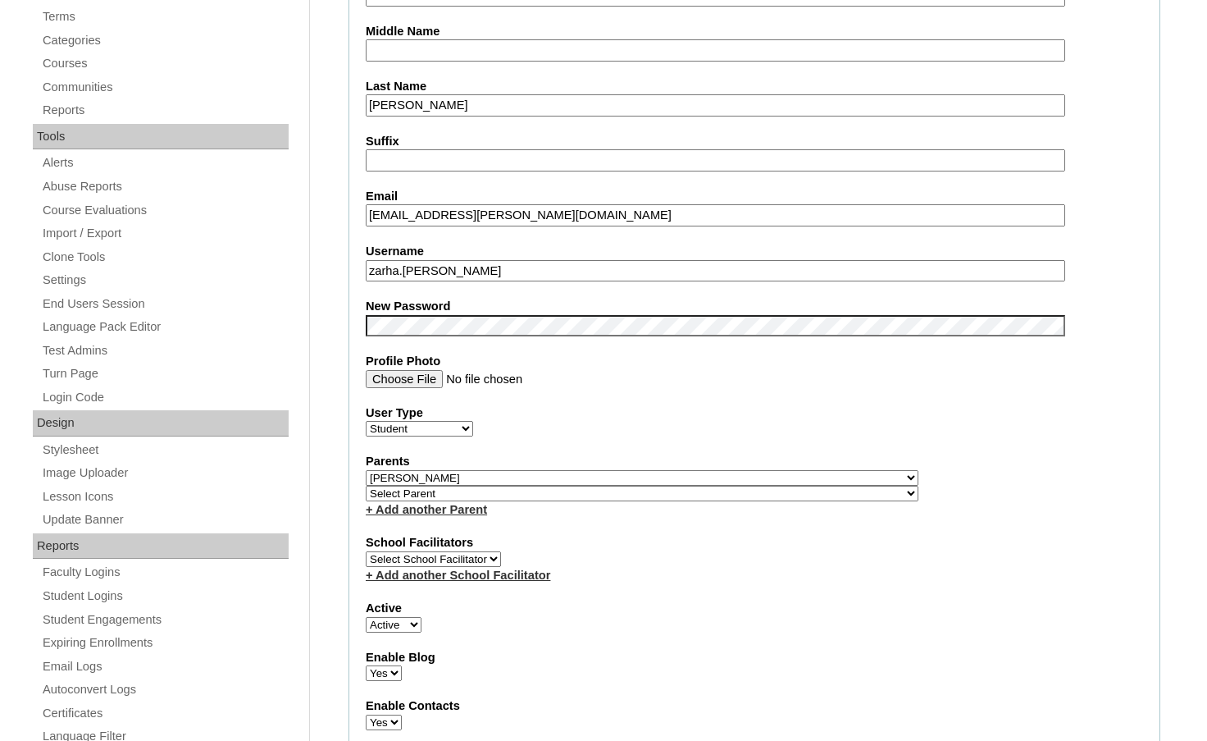
drag, startPoint x: 472, startPoint y: 275, endPoint x: 347, endPoint y: 259, distance: 126.5
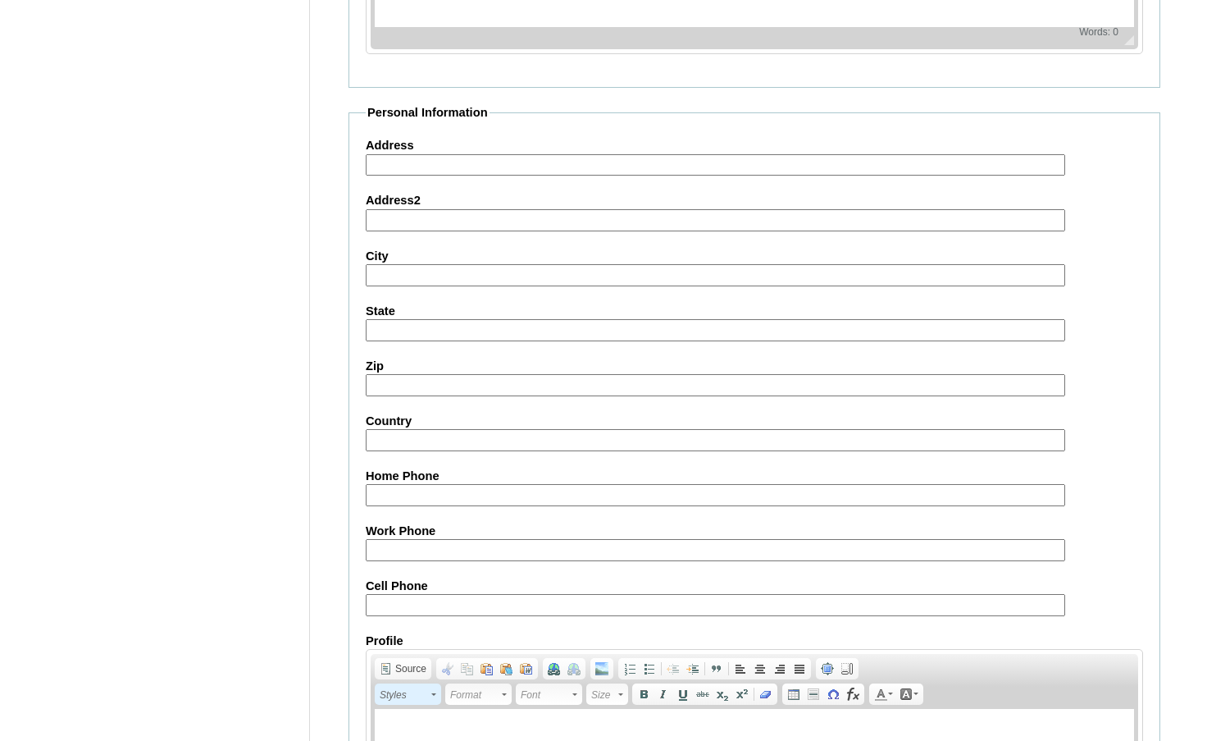
scroll to position [1758, 0]
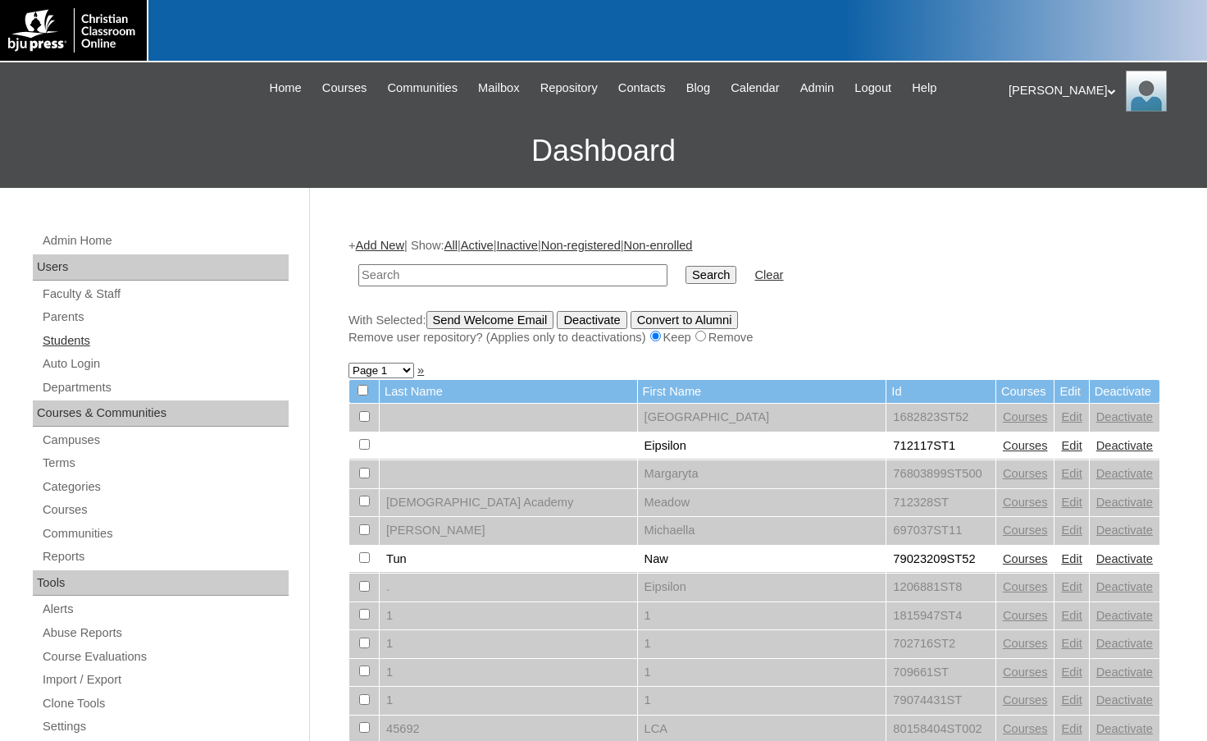
click at [75, 344] on link "Students" at bounding box center [165, 341] width 248 height 21
click at [381, 267] on input "text" at bounding box center [512, 275] width 309 height 22
type input "aubrie"
click at [686, 266] on input "Search" at bounding box center [711, 275] width 51 height 18
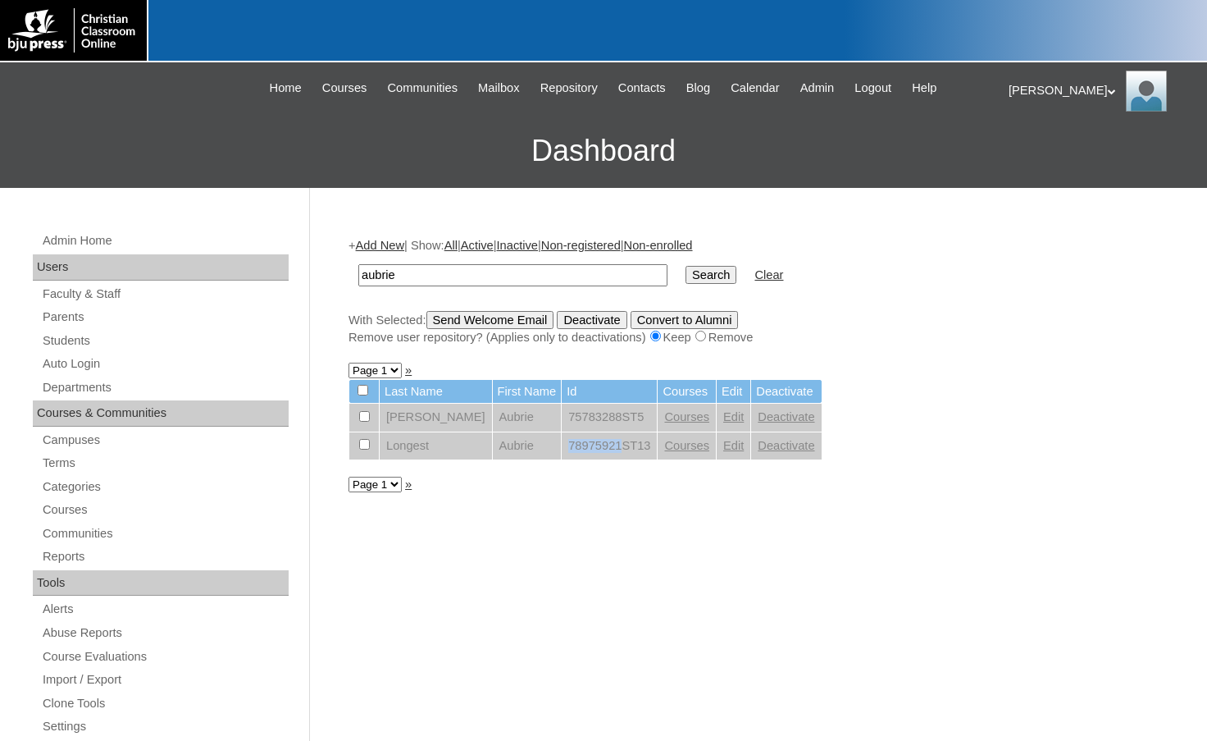
drag, startPoint x: 531, startPoint y: 449, endPoint x: 583, endPoint y: 454, distance: 52.7
click at [583, 454] on td "78975921ST13" at bounding box center [609, 446] width 95 height 28
copy td "78975921"
drag, startPoint x: 424, startPoint y: 272, endPoint x: 322, endPoint y: 267, distance: 101.9
click at [322, 267] on div "Admin Home Users Faculty & Staff Parents Students Auto Login Departments Course…" at bounding box center [603, 753] width 1207 height 1131
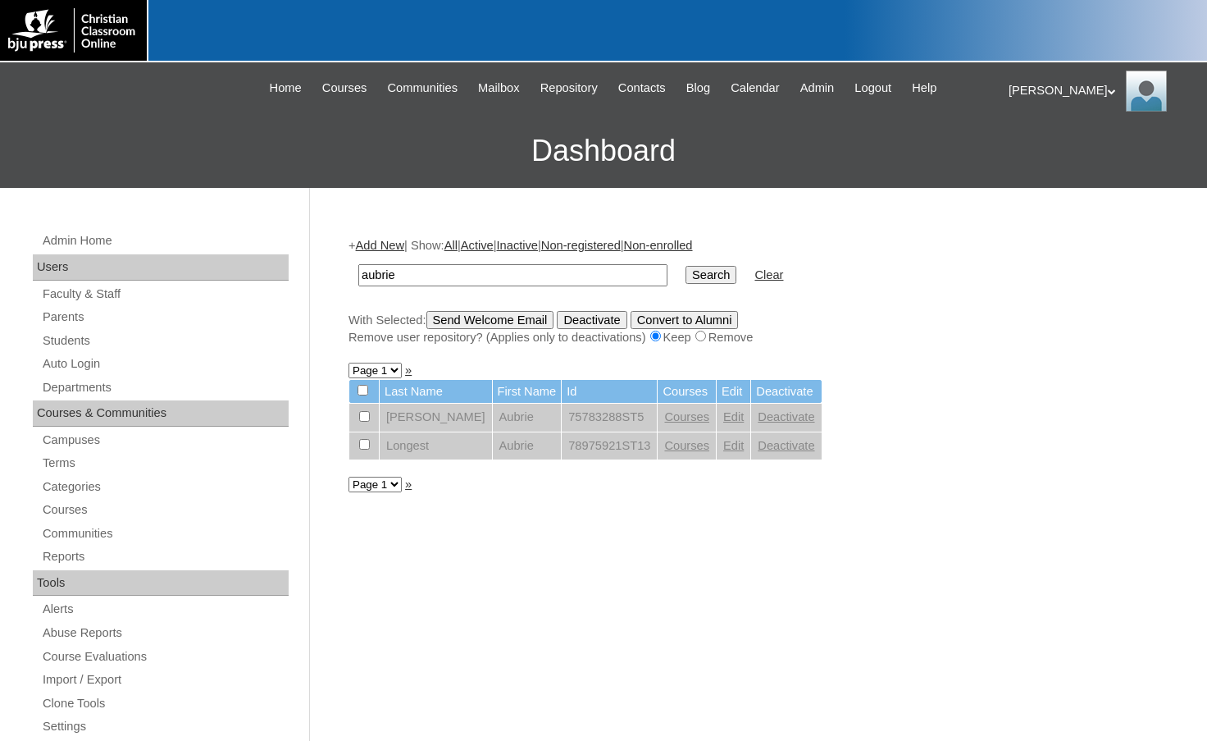
paste input "78975921"
type input "78975921"
click at [686, 266] on input "Search" at bounding box center [711, 275] width 51 height 18
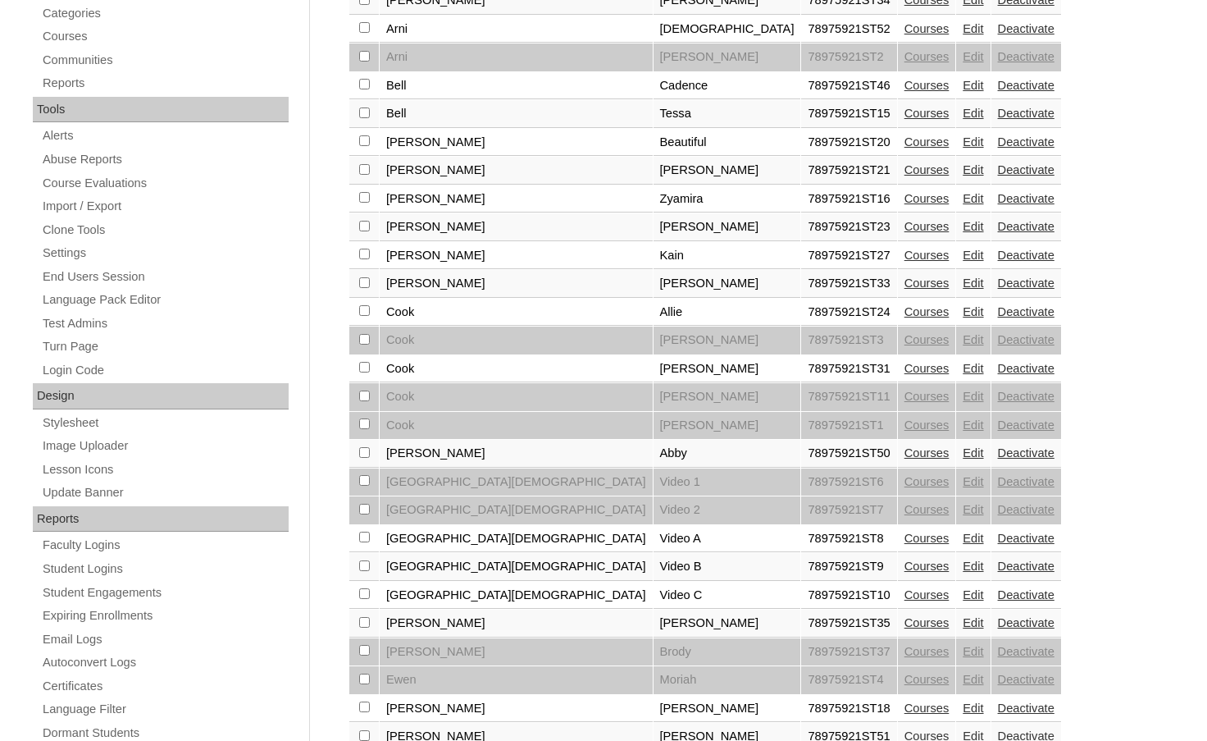
scroll to position [472, 0]
click at [963, 255] on link "Edit" at bounding box center [973, 255] width 21 height 13
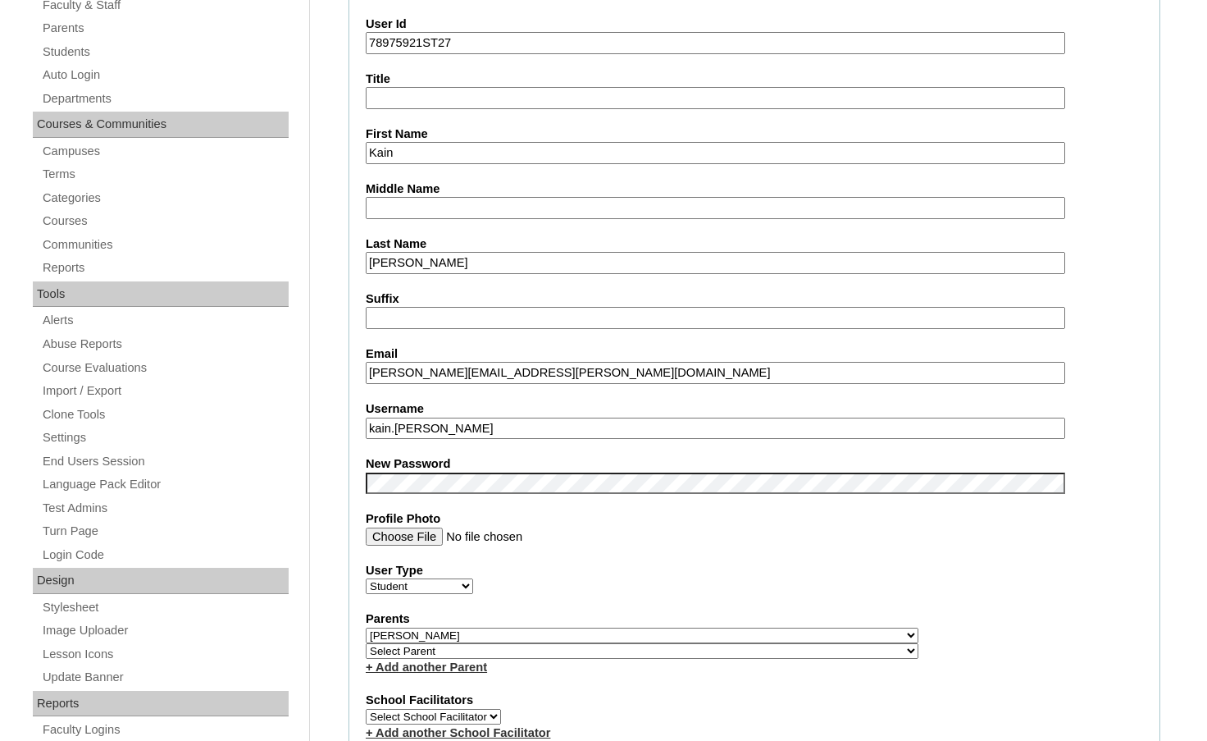
scroll to position [328, 0]
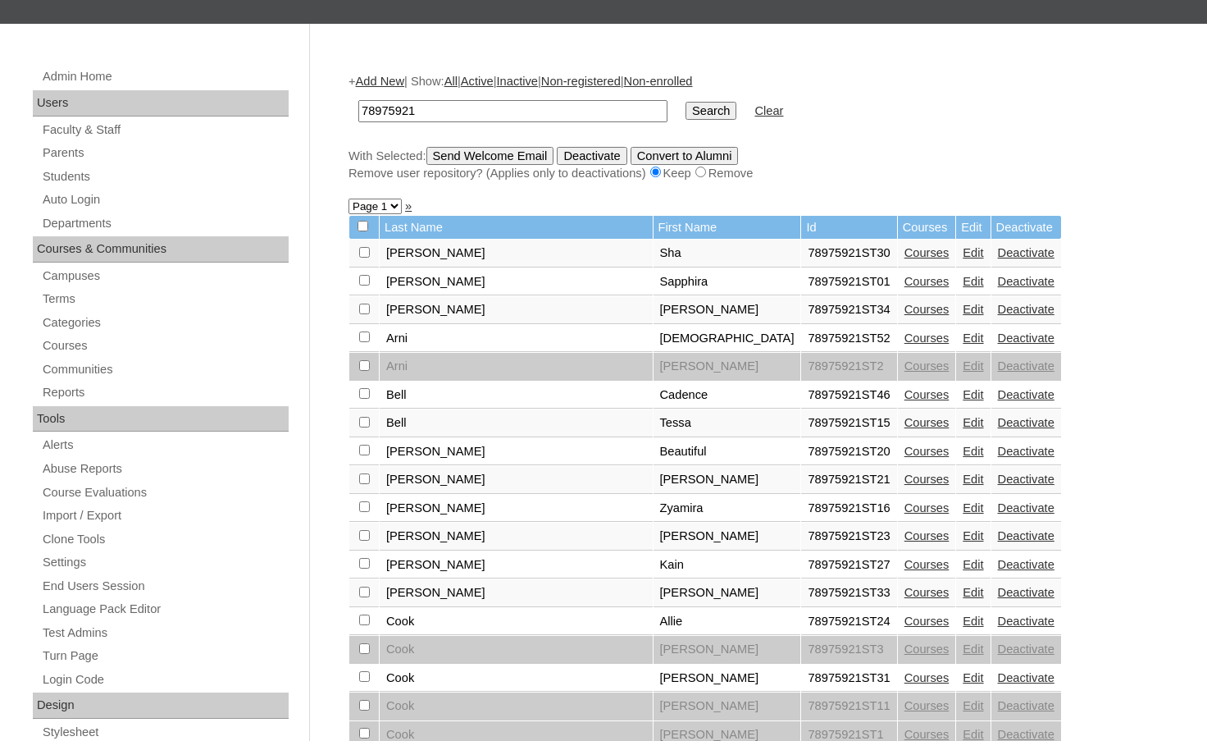
scroll to position [246, 0]
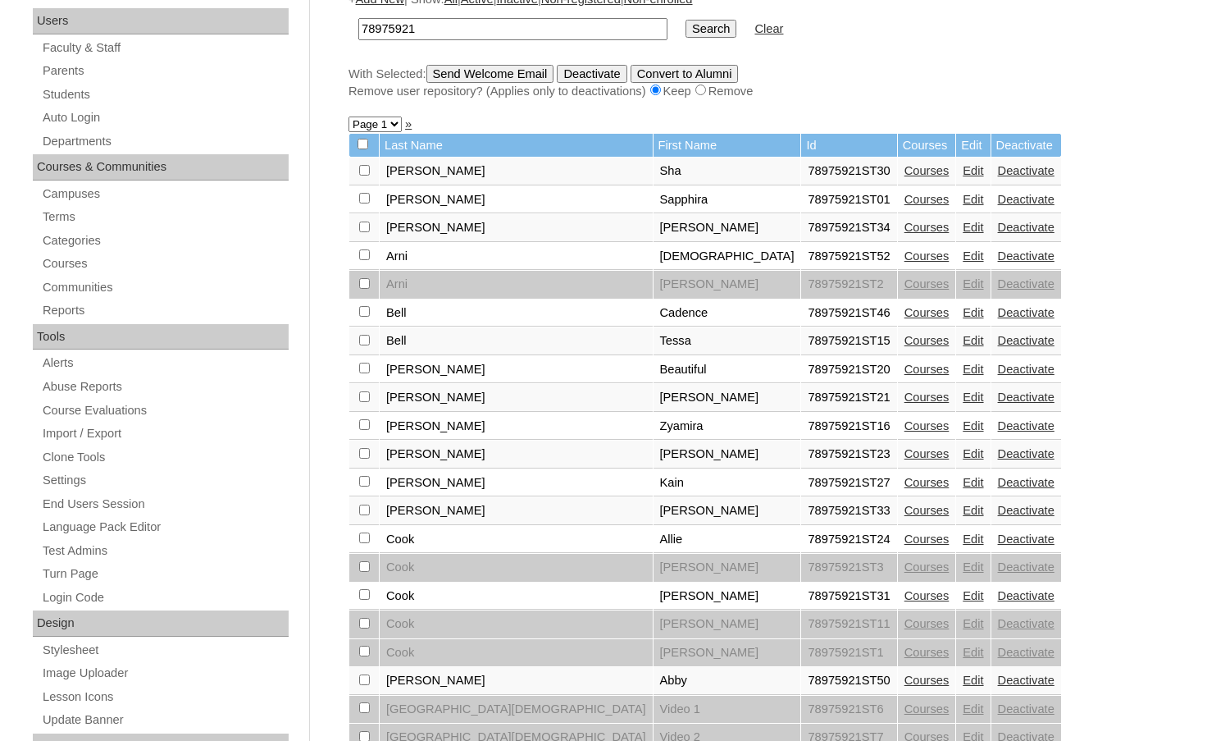
click at [963, 626] on link "Edit" at bounding box center [973, 623] width 21 height 13
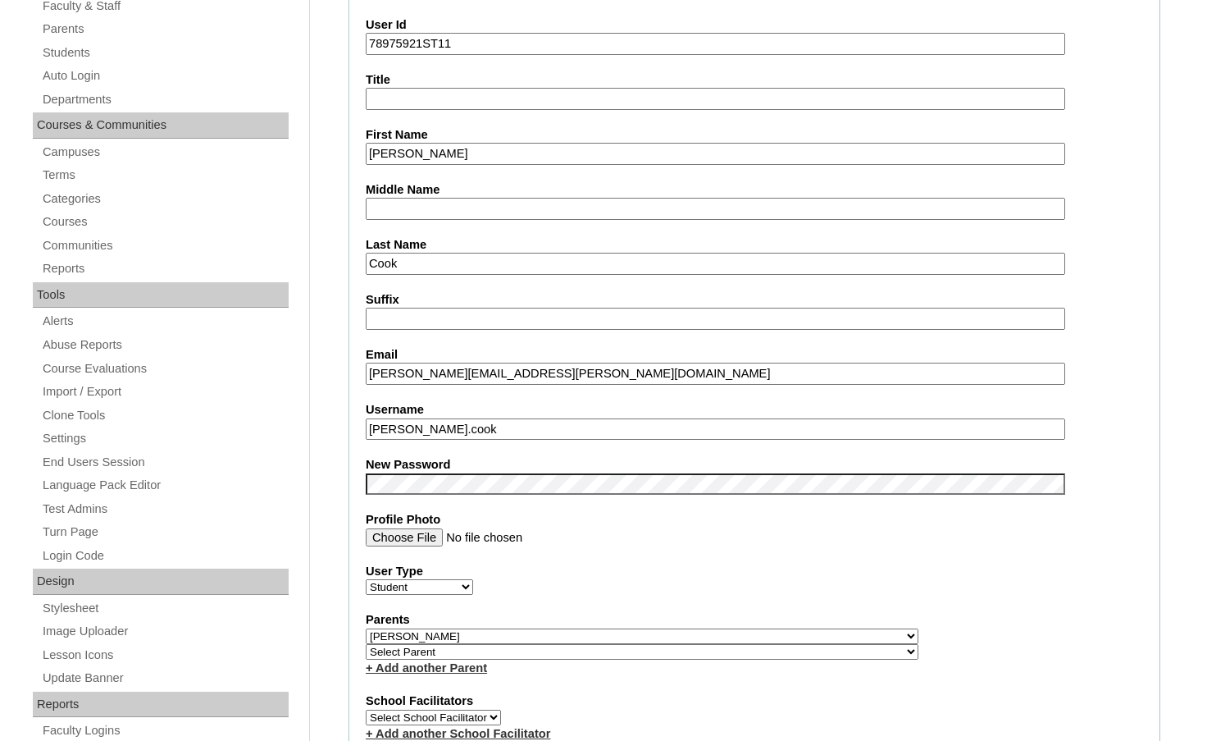
scroll to position [492, 0]
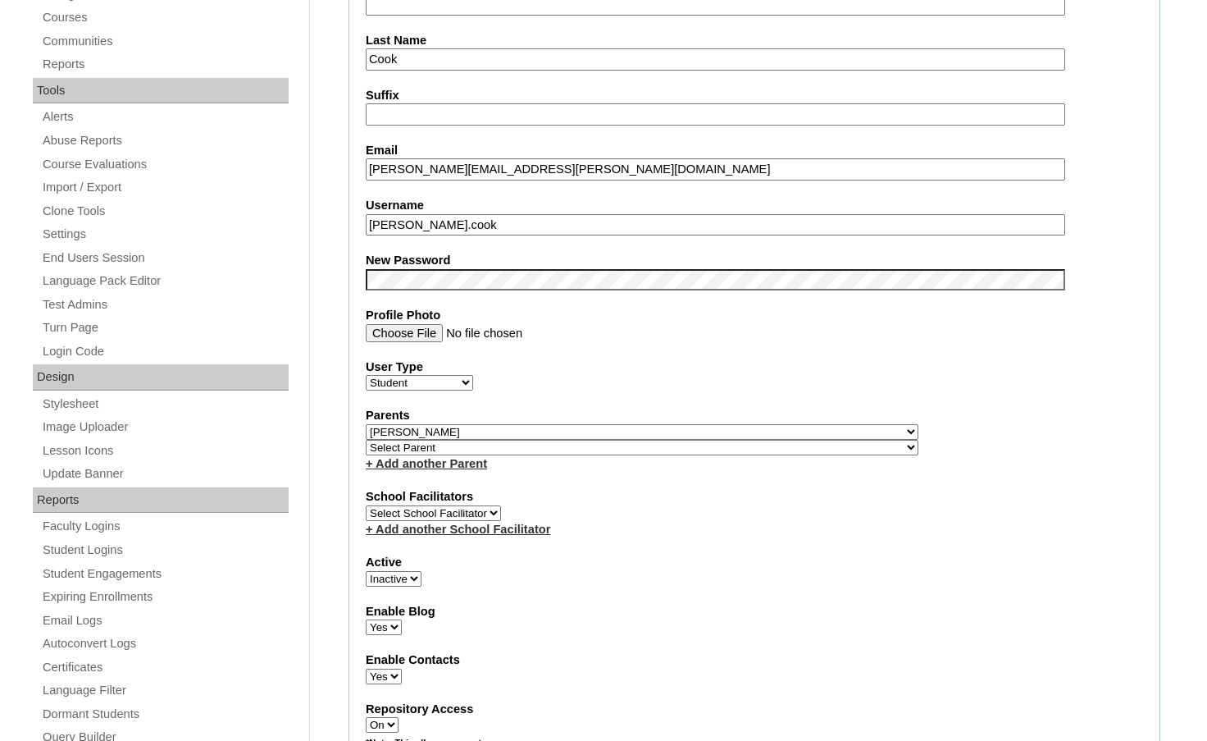
click at [728, 435] on select "Select Parent , Fautanu, Ma 1, 1 23-24 accountMorgan, Jason 6th Street Mennonit…" at bounding box center [642, 432] width 553 height 16
select select
click at [366, 424] on select "Select Parent , Fautanu, Ma 1, 1 23-24 accountMorgan, Jason 6th Street Mennonit…" at bounding box center [642, 432] width 553 height 16
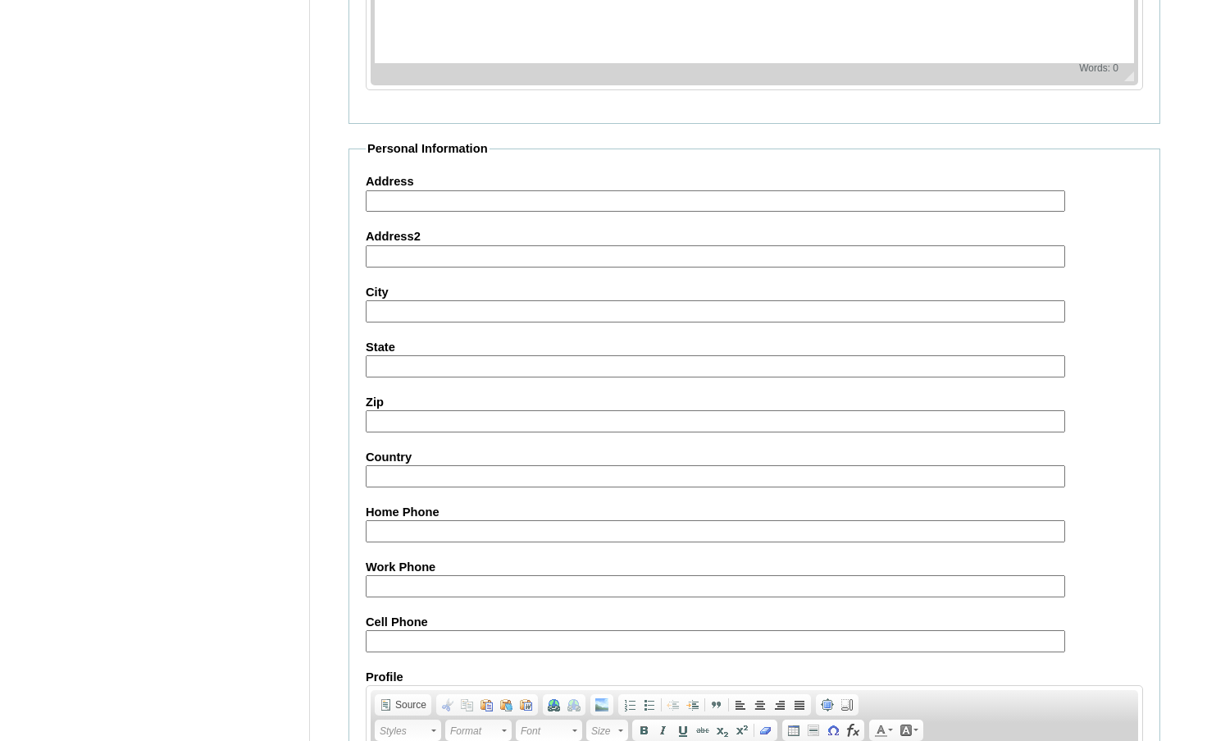
scroll to position [1758, 0]
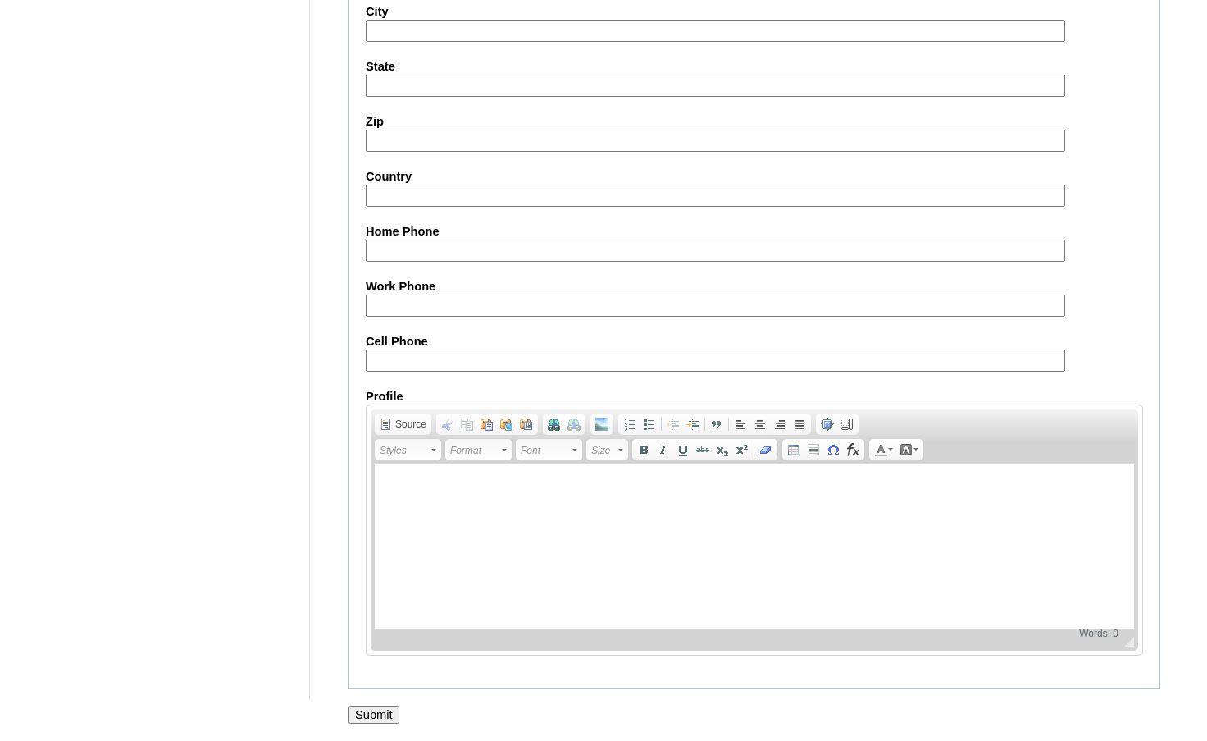
click at [358, 714] on input "Submit" at bounding box center [374, 714] width 51 height 18
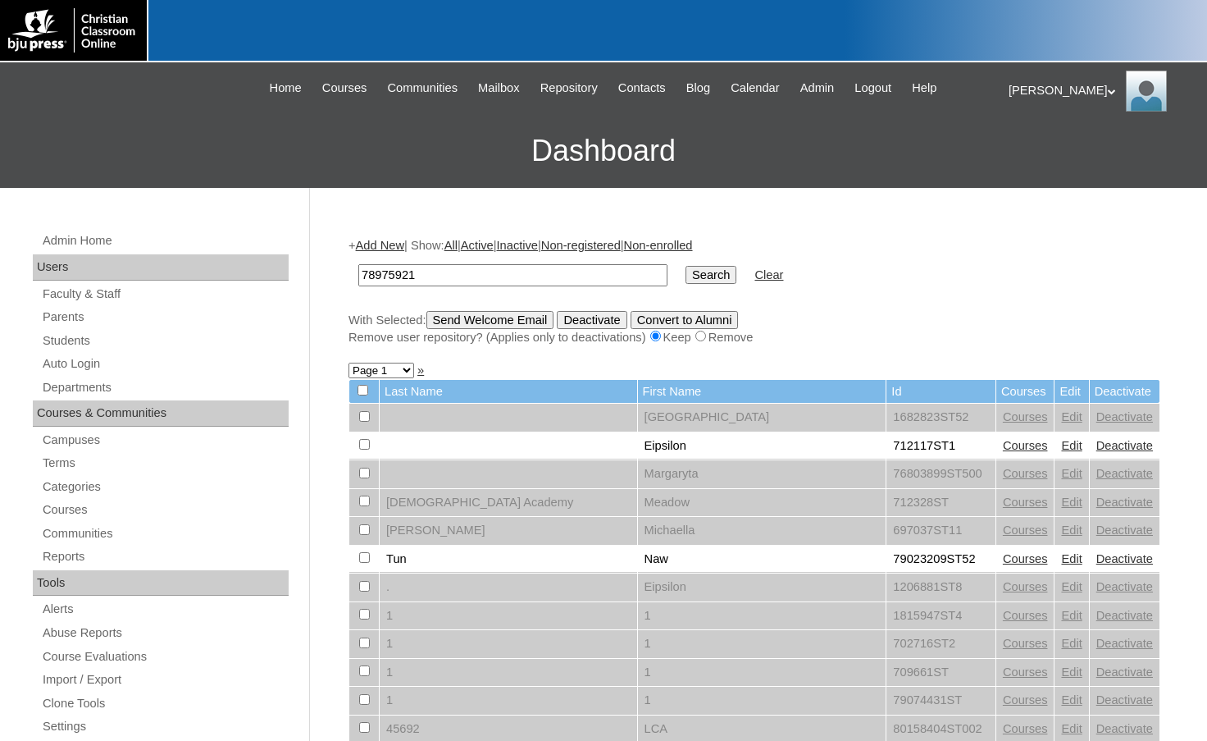
type input "78975921"
click at [686, 266] on input "Search" at bounding box center [711, 275] width 51 height 18
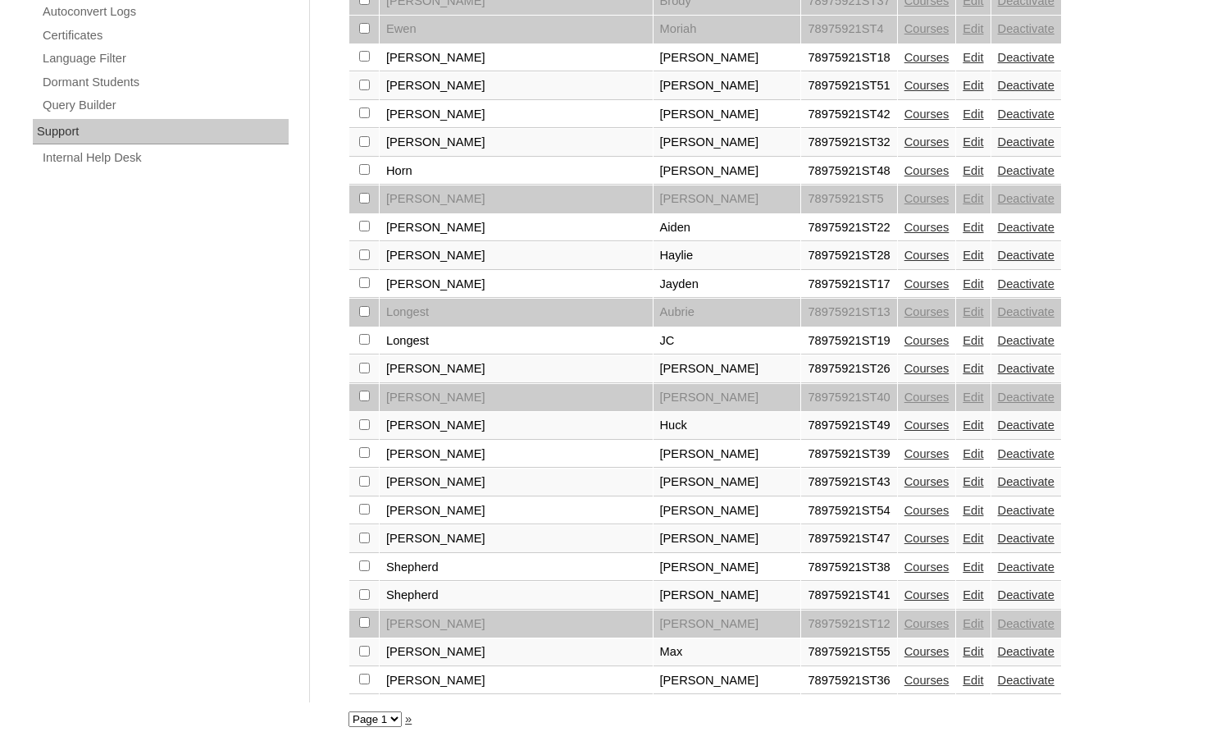
scroll to position [1129, 0]
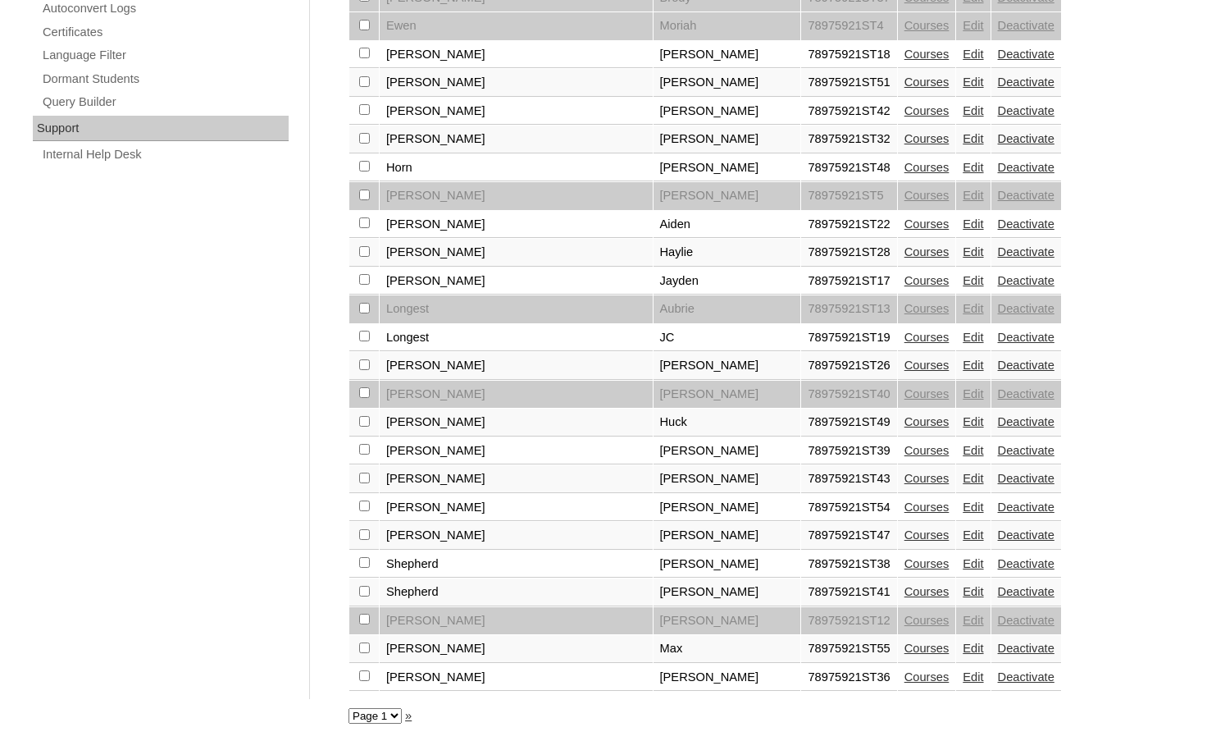
click at [963, 616] on link "Edit" at bounding box center [973, 619] width 21 height 13
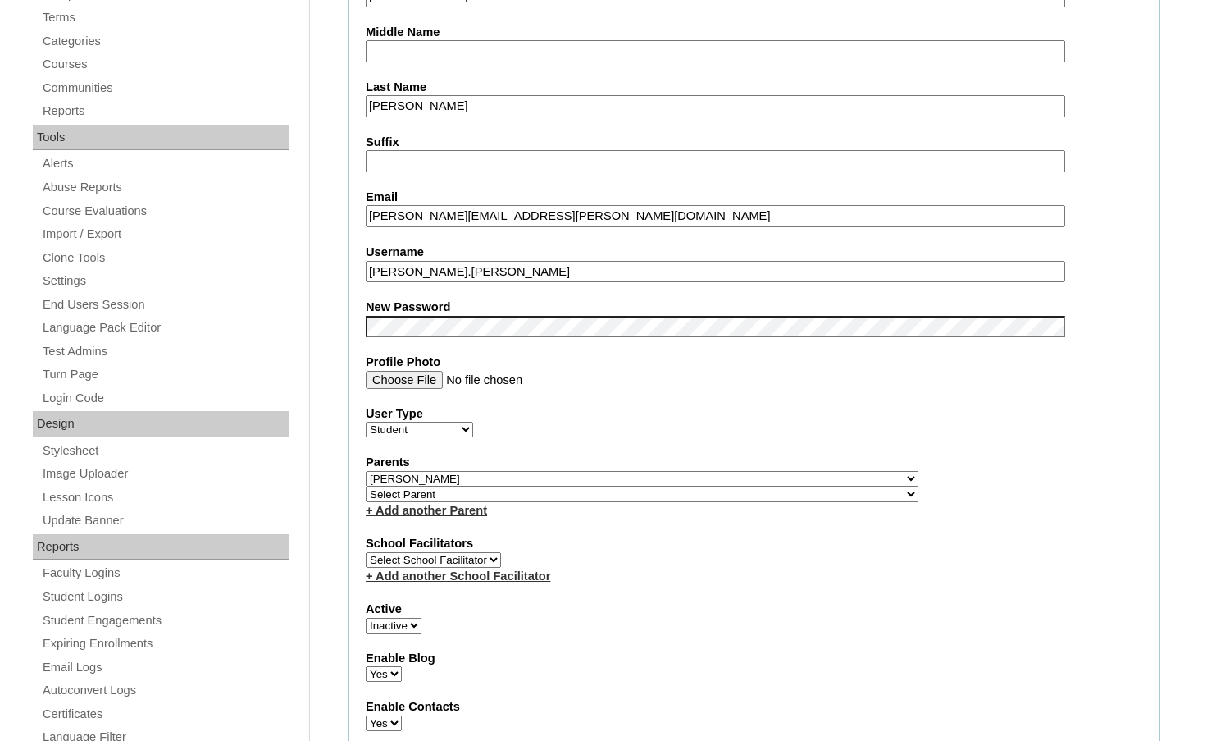
scroll to position [492, 0]
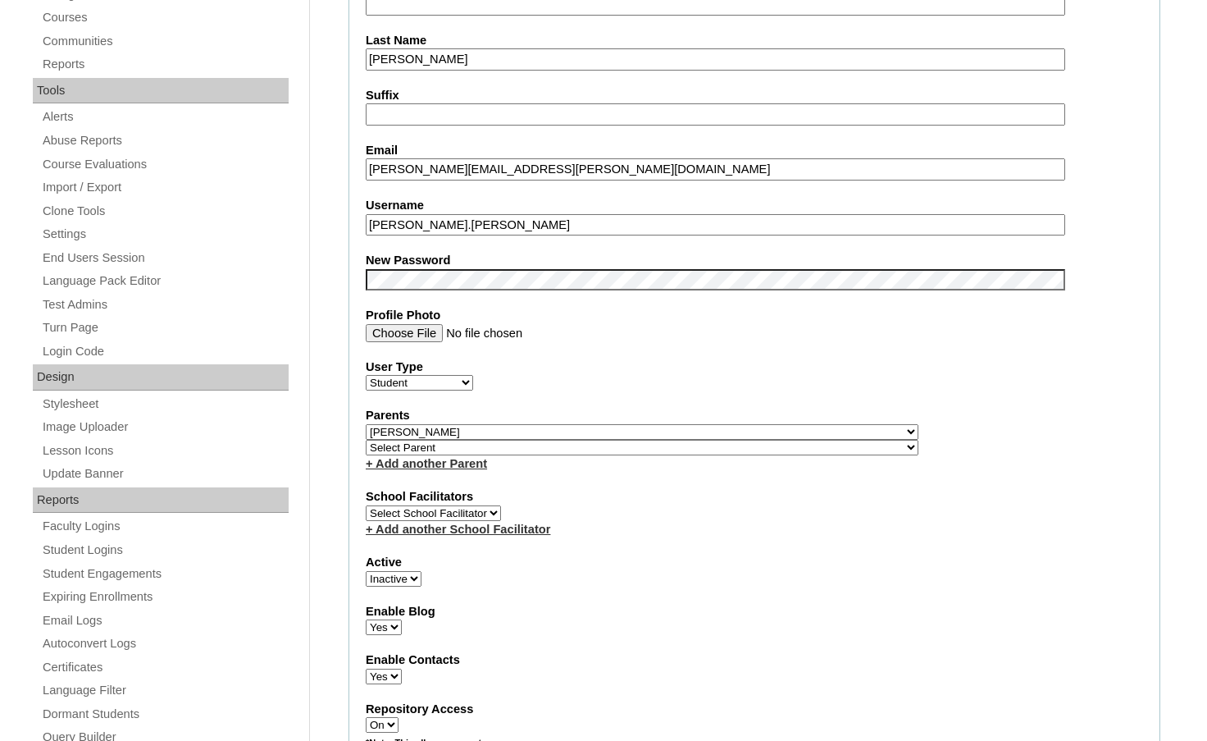
click at [731, 432] on select "Select Parent , [GEOGRAPHIC_DATA], Ma 1, 1 23-24 accountMorgan, [PERSON_NAME] 6…" at bounding box center [642, 432] width 553 height 16
select select
click at [366, 424] on select "Select Parent , [GEOGRAPHIC_DATA], Ma 1, 1 23-24 accountMorgan, [PERSON_NAME] 6…" at bounding box center [642, 432] width 553 height 16
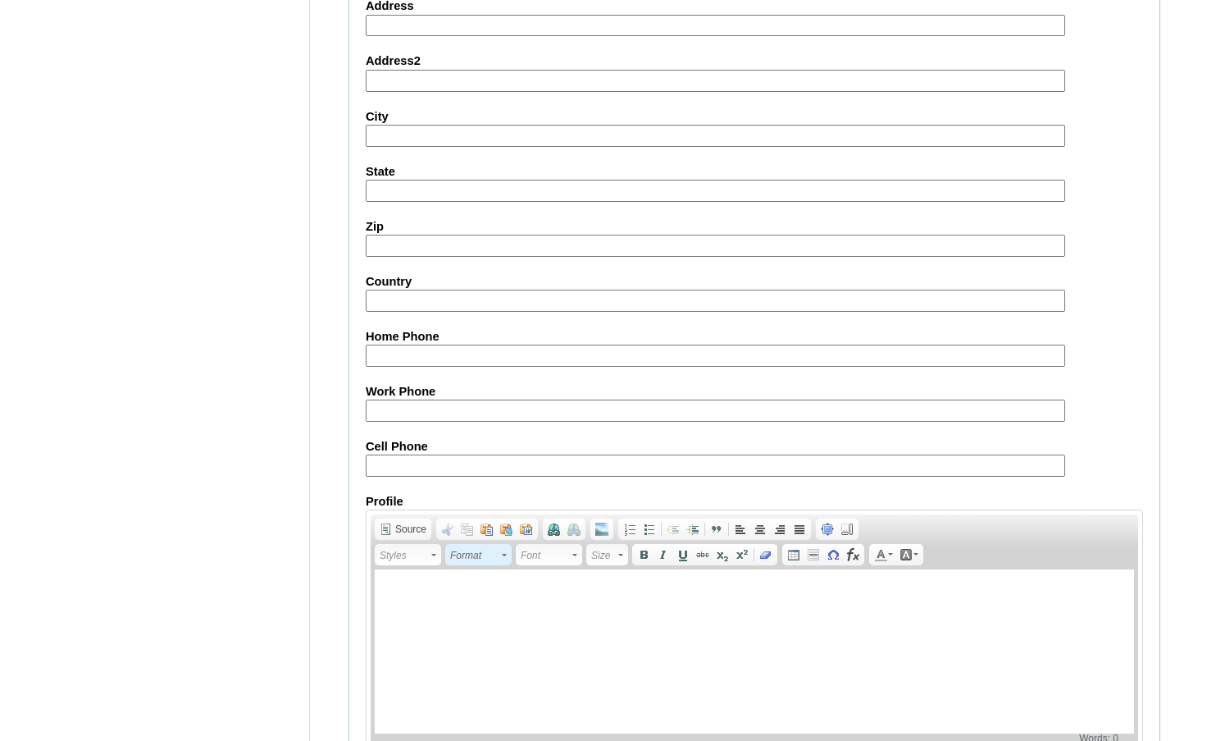
scroll to position [1758, 0]
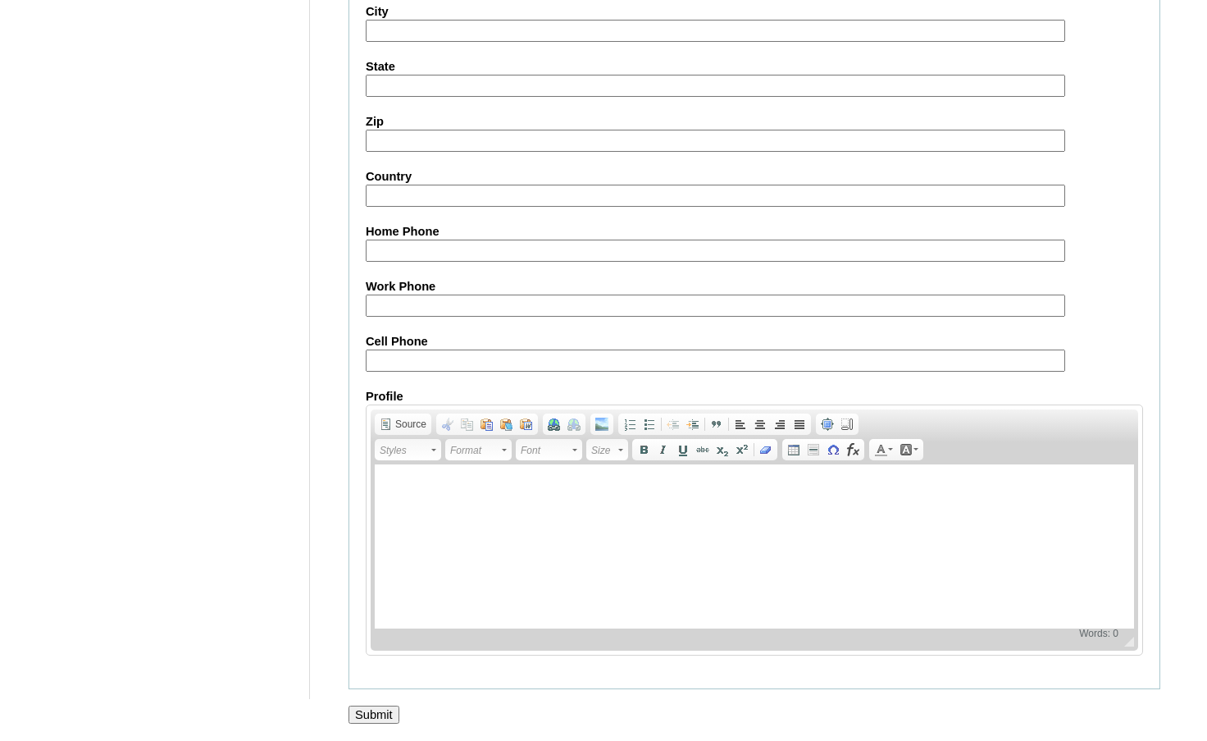
click at [383, 705] on input "Submit" at bounding box center [374, 714] width 51 height 18
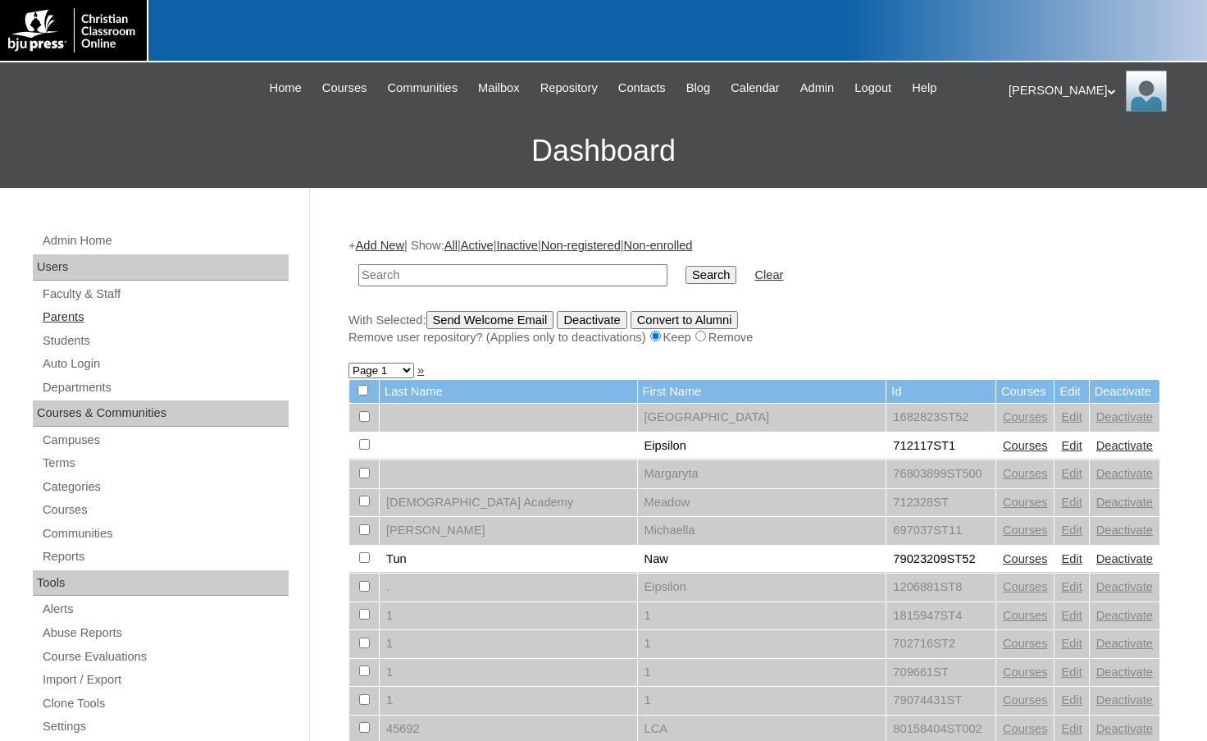
click at [92, 311] on link "Parents" at bounding box center [165, 317] width 248 height 21
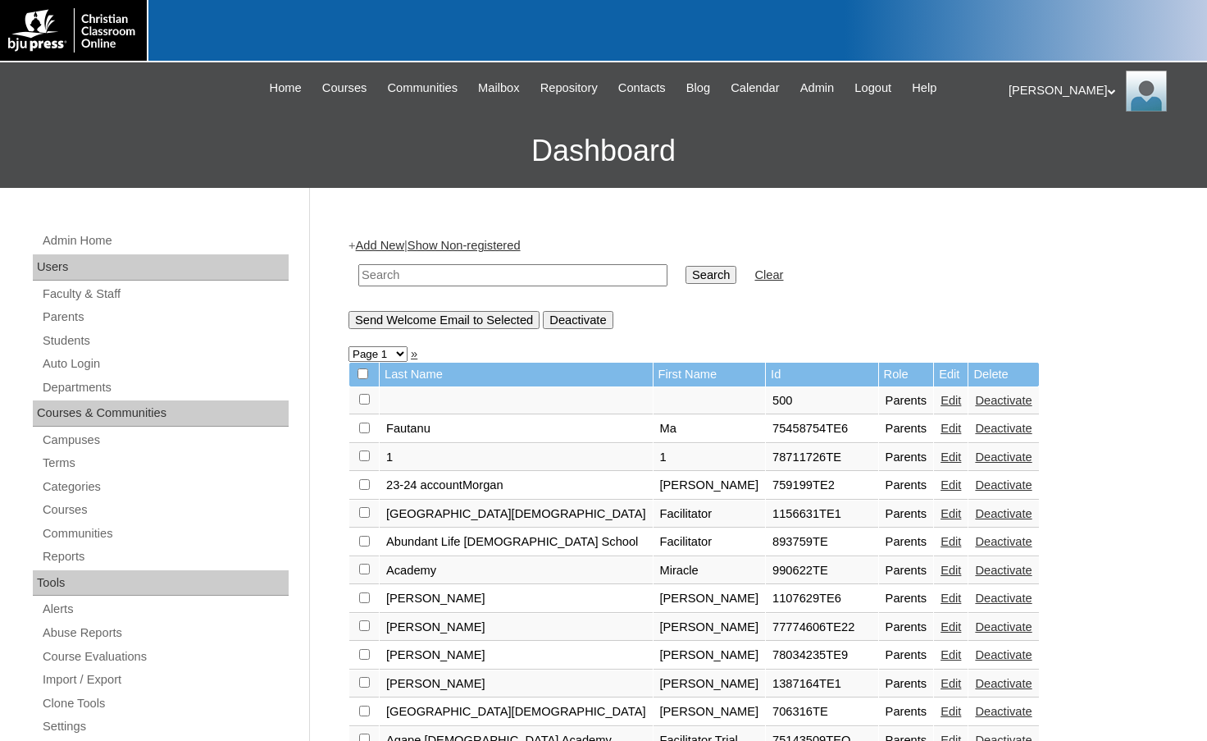
click at [436, 280] on input "text" at bounding box center [512, 275] width 309 height 22
drag, startPoint x: 436, startPoint y: 280, endPoint x: 200, endPoint y: 255, distance: 237.6
type input "77521827"
click at [686, 278] on input "Search" at bounding box center [711, 275] width 51 height 18
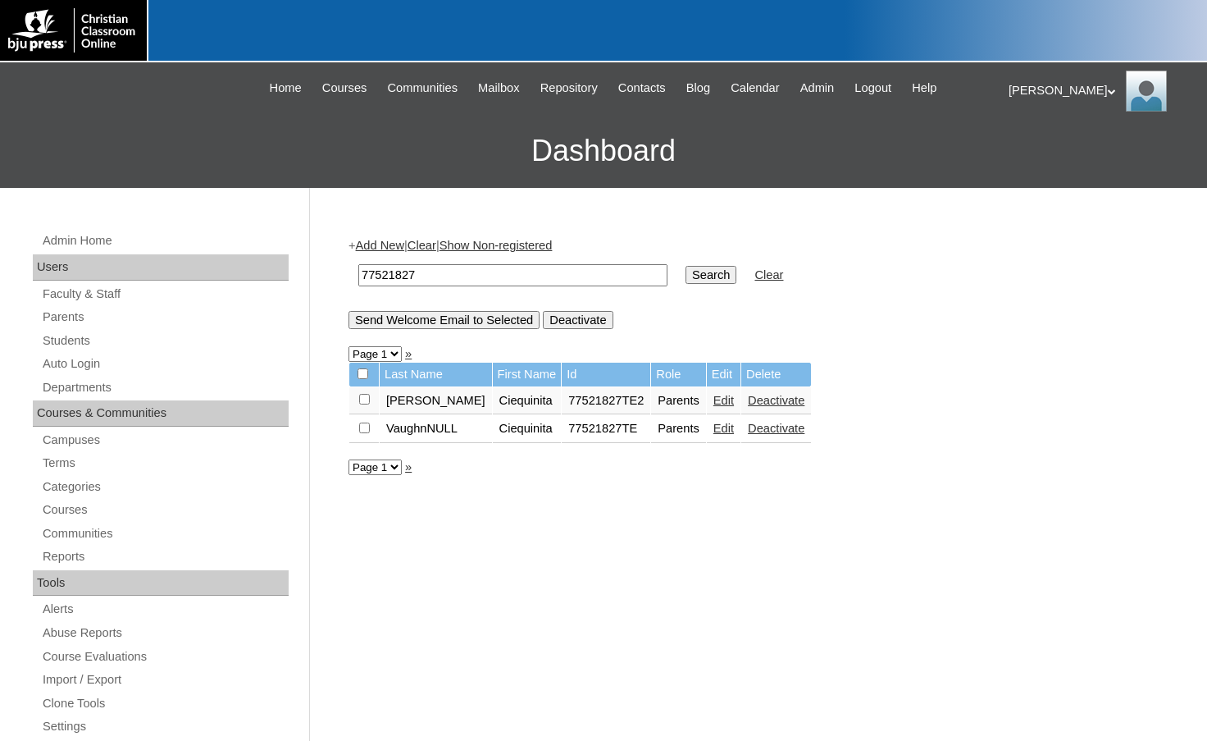
click at [714, 407] on link "Edit" at bounding box center [724, 400] width 21 height 13
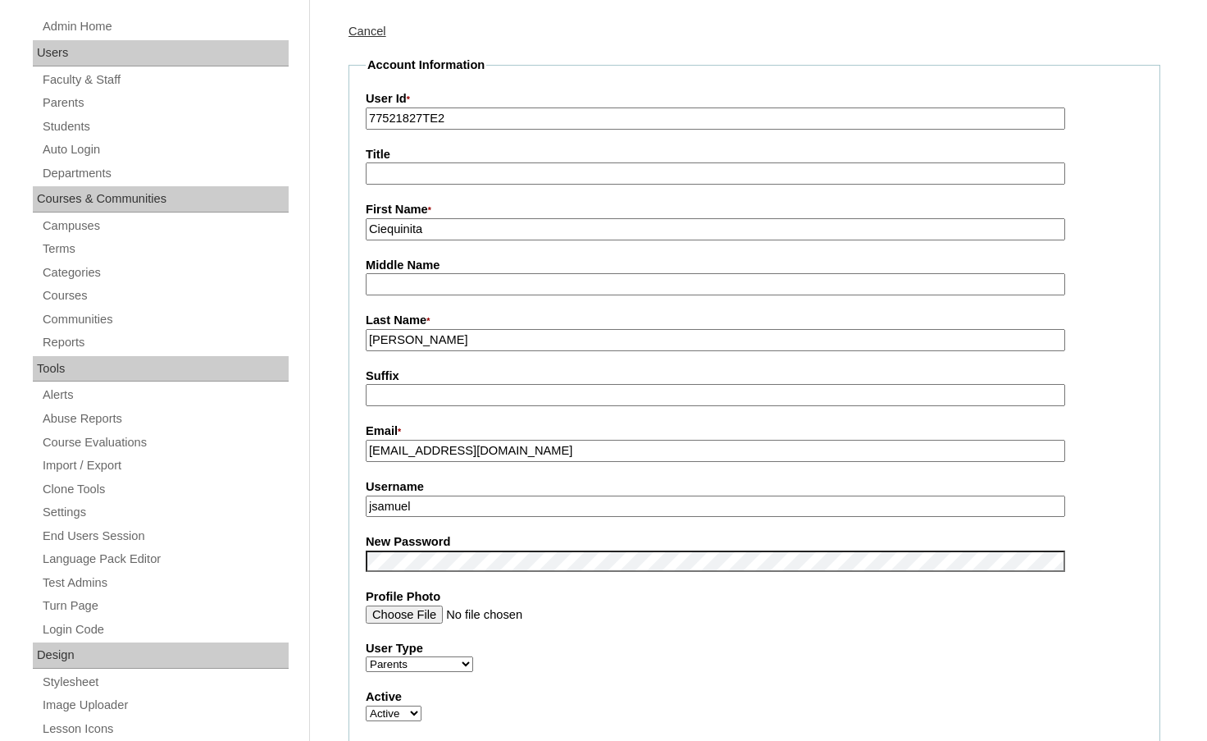
scroll to position [82, 0]
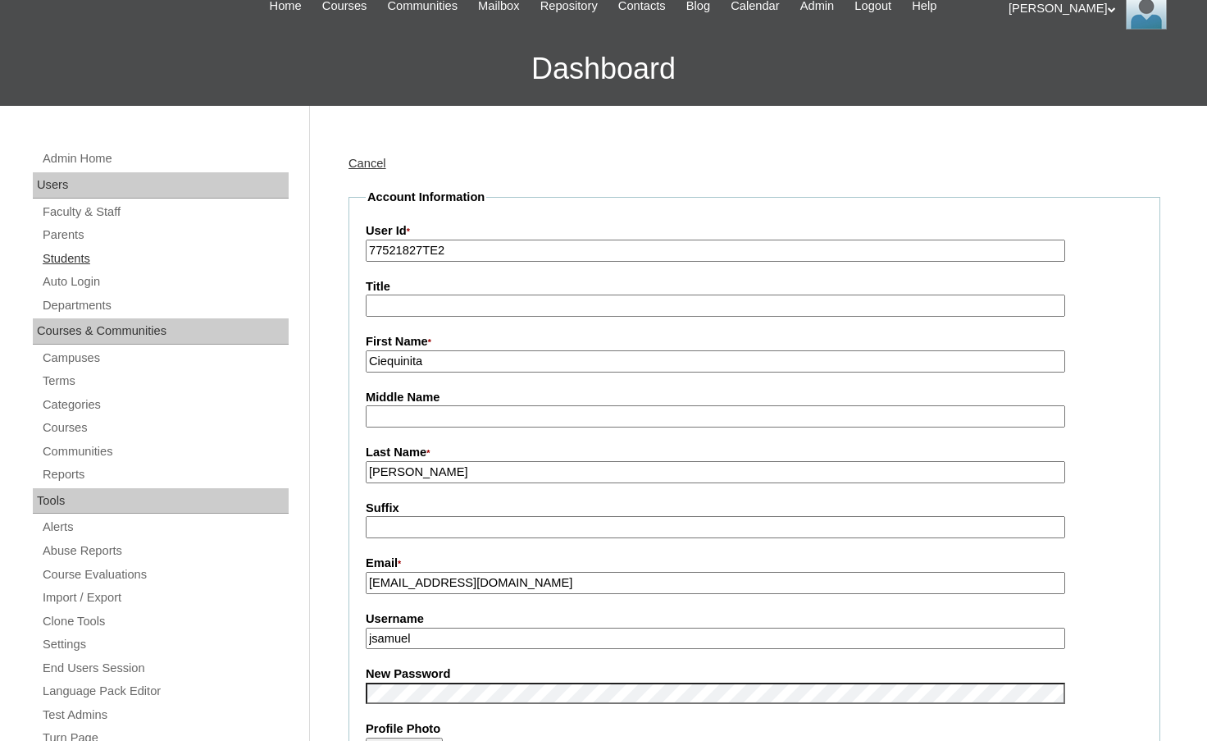
click at [107, 258] on link "Students" at bounding box center [165, 259] width 248 height 21
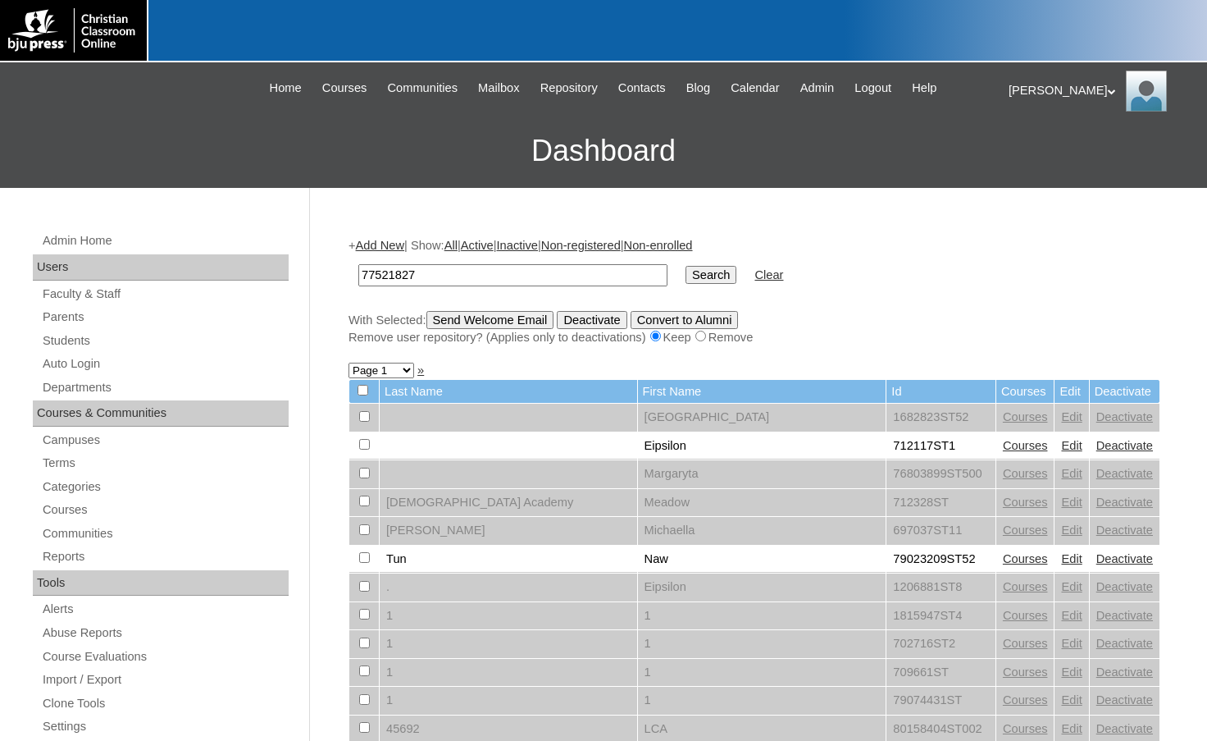
type input "77521827"
click at [686, 266] on input "Search" at bounding box center [711, 275] width 51 height 18
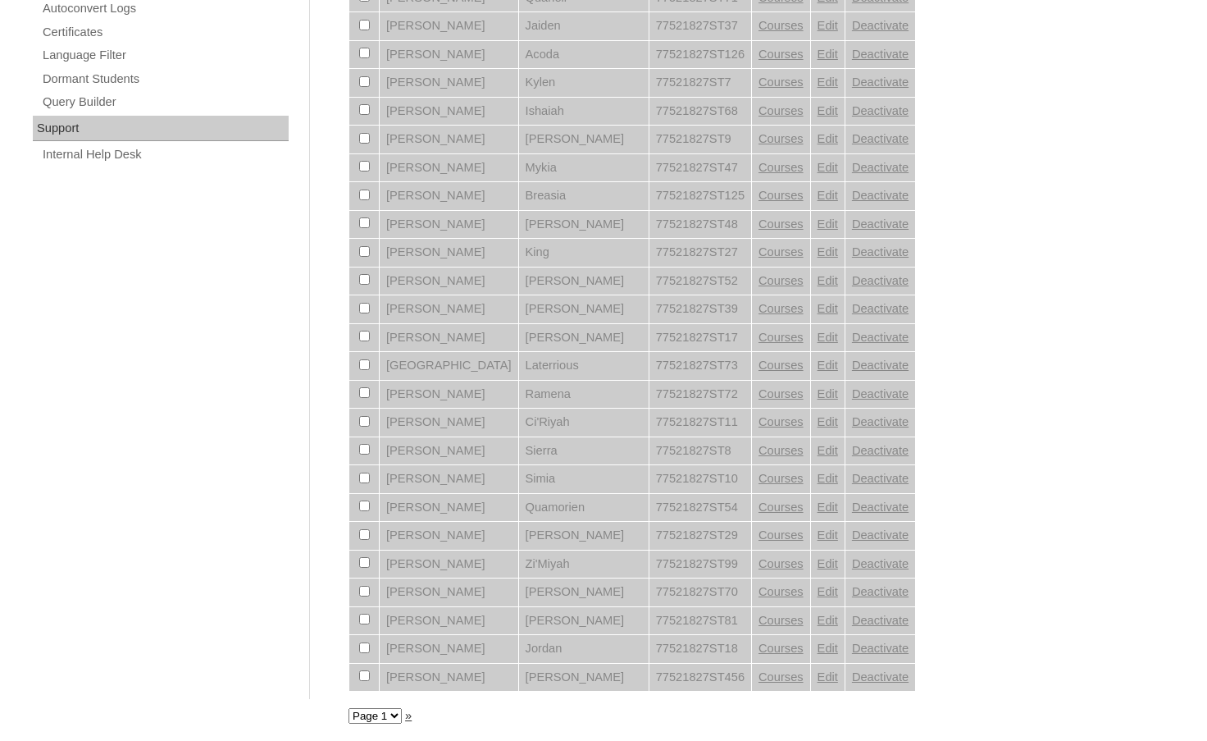
scroll to position [1129, 0]
click at [366, 715] on select "Page 1 Page 2 Page 3" at bounding box center [375, 716] width 53 height 16
select select "admin_students.php?q=77521827&submit=Search&page=3"
click at [349, 708] on select "Page 1 Page 2 Page 3" at bounding box center [375, 716] width 53 height 16
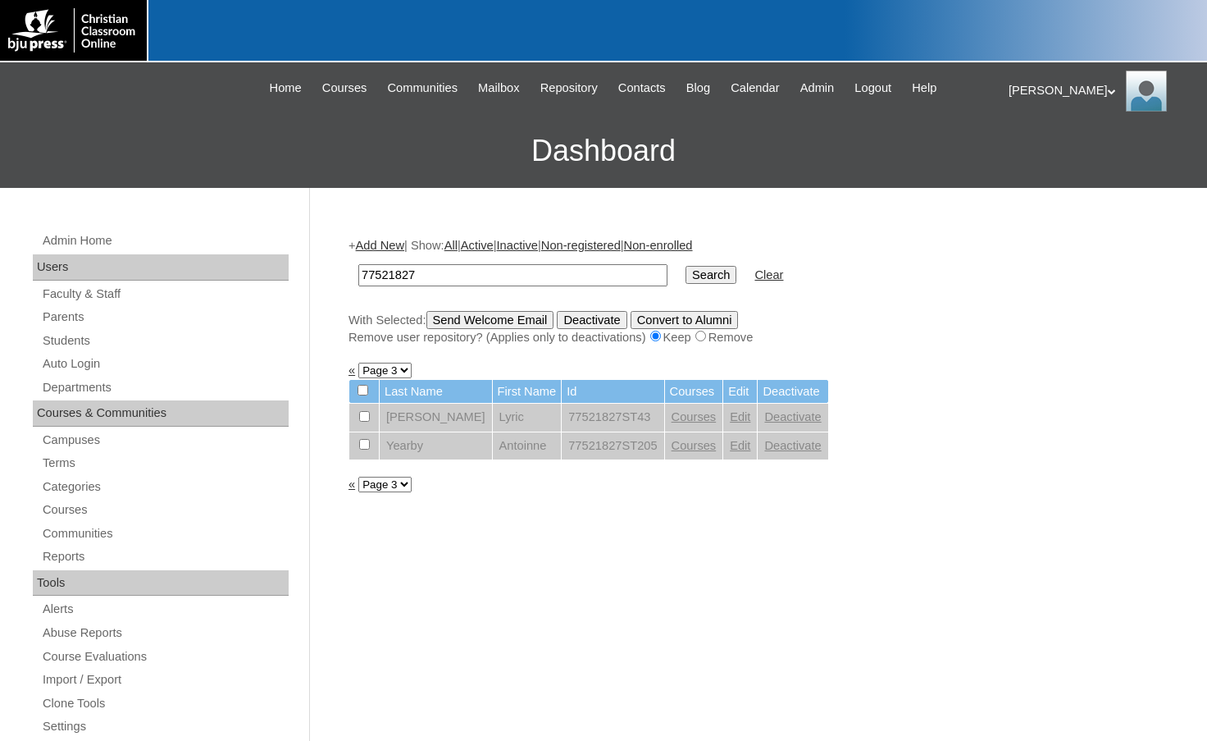
click at [349, 488] on link "«" at bounding box center [352, 483] width 7 height 13
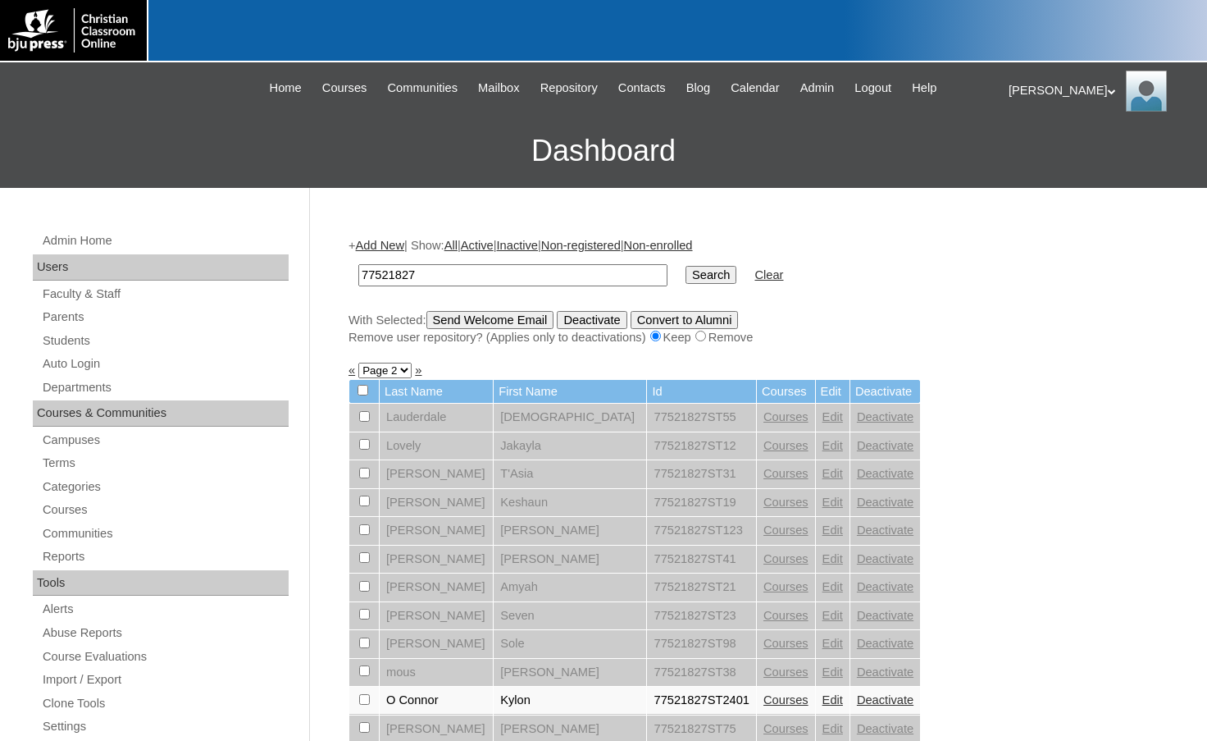
click at [404, 247] on link "Add New" at bounding box center [380, 245] width 48 height 13
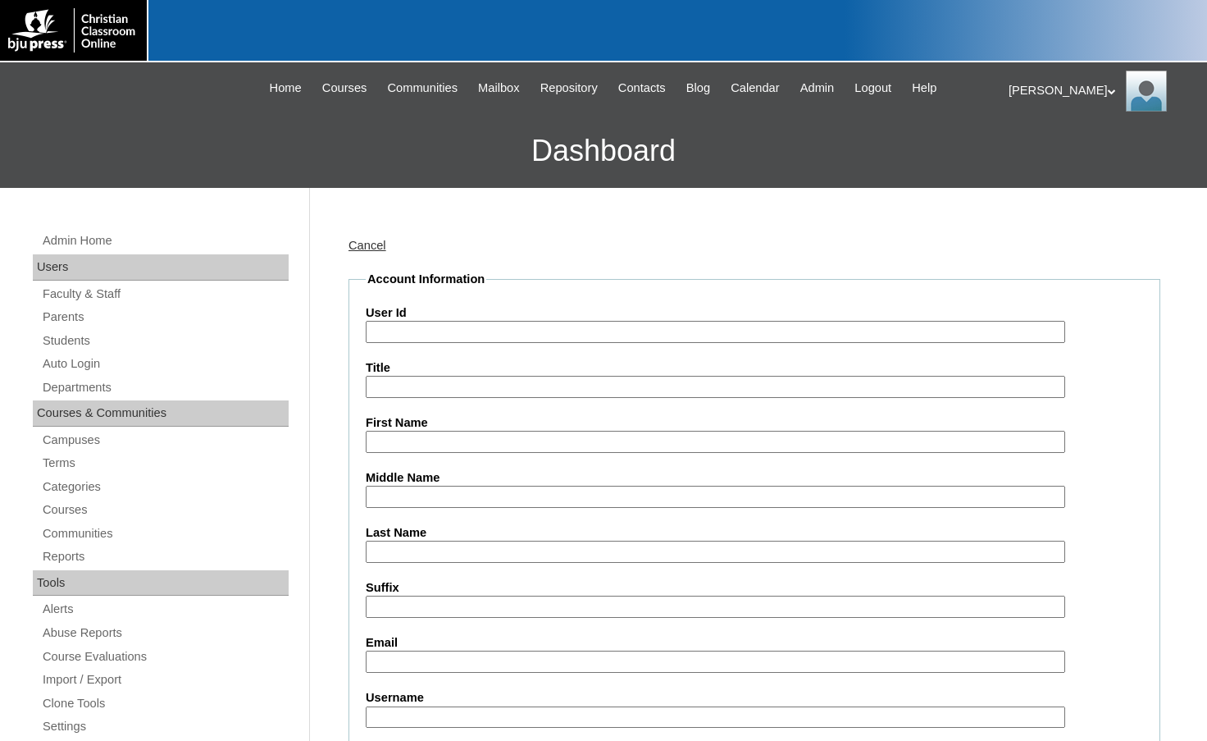
click at [474, 335] on input "User Id" at bounding box center [716, 332] width 700 height 22
paste input "77521827"
type input "77521827ST2402"
type input "Mi'kiasia"
type input "M"
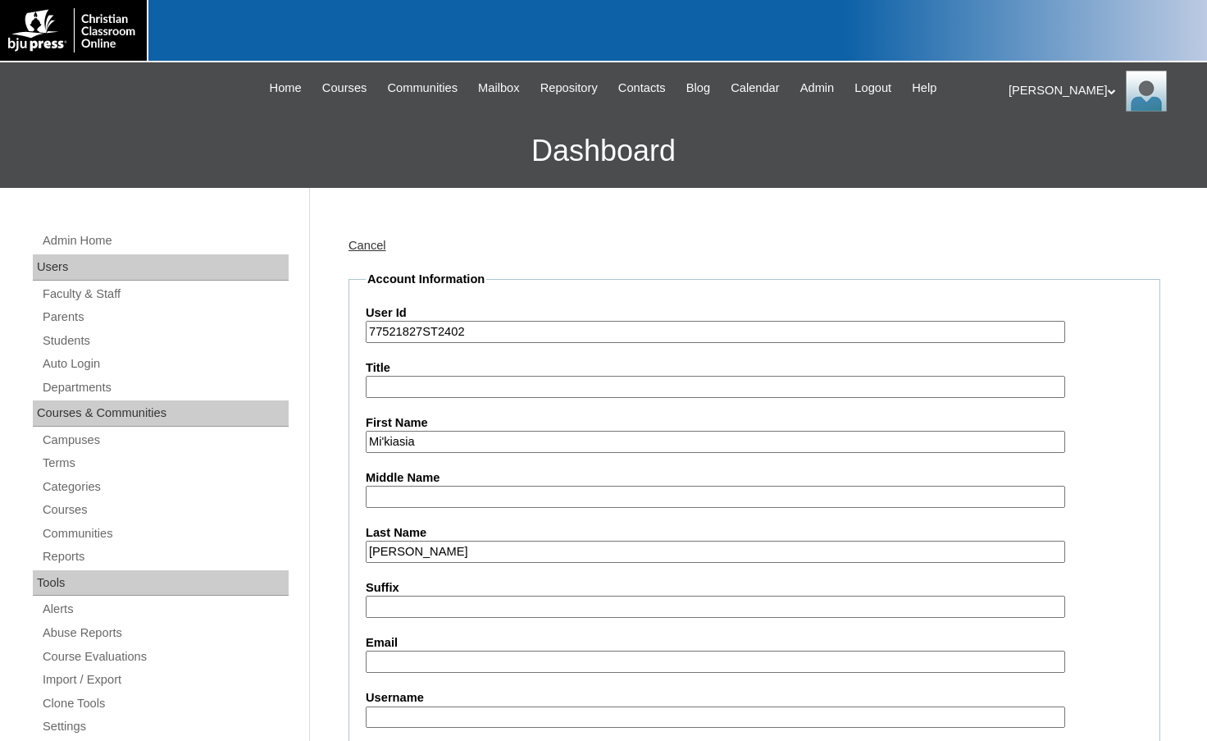
type input "[PERSON_NAME]"
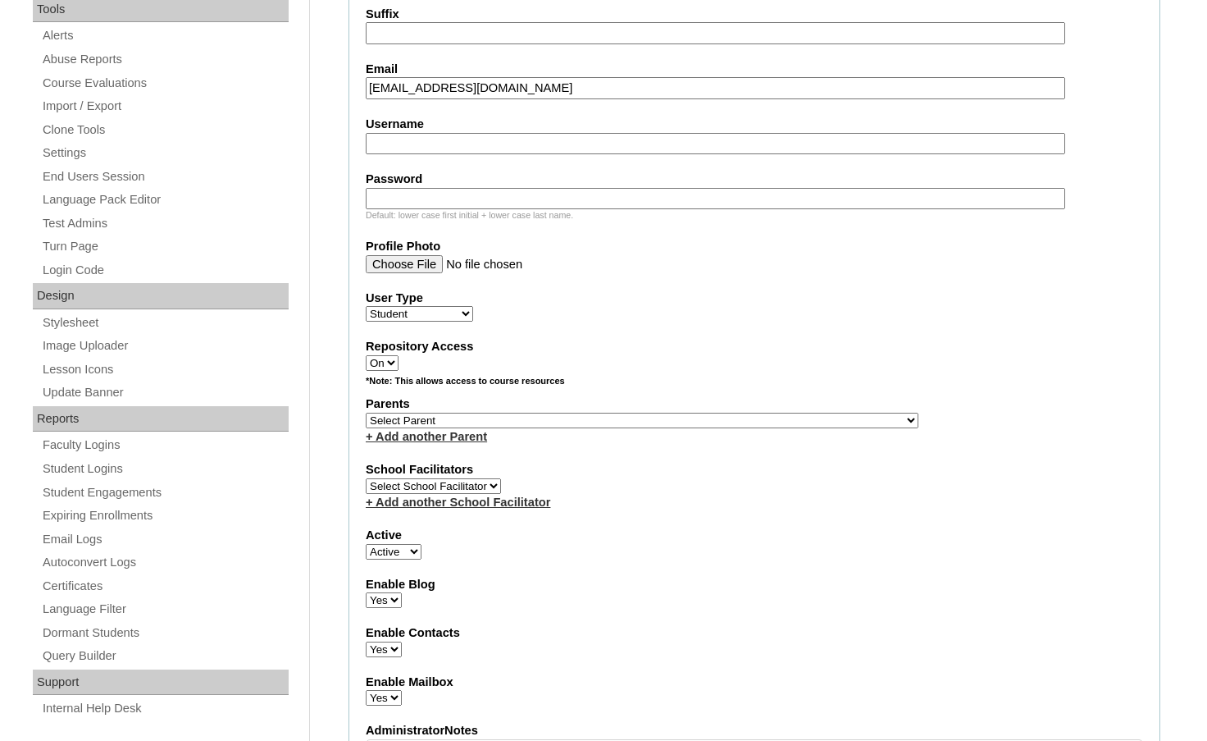
scroll to position [574, 0]
type input "mkwilliams@dtprepacademy.org"
click at [729, 422] on select "Select Parent , Fautanu, Ma 1, 1 23-24 accountMorgan, Jason 6th Street Mennonit…" at bounding box center [642, 420] width 553 height 16
select select "32957"
click at [759, 418] on div "Parents Select Parent , Fautanu, Ma 1, 1 23-24 accountMorgan, Jason 6th Street …" at bounding box center [755, 419] width 778 height 49
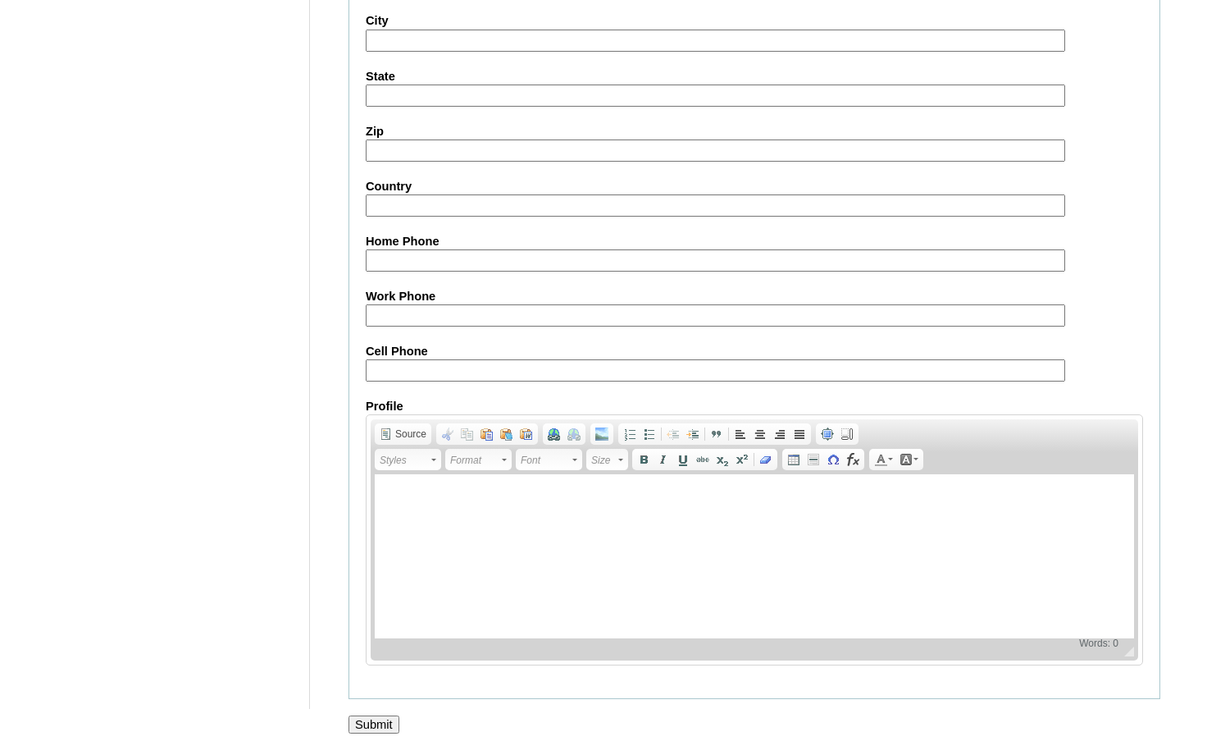
scroll to position [1755, 0]
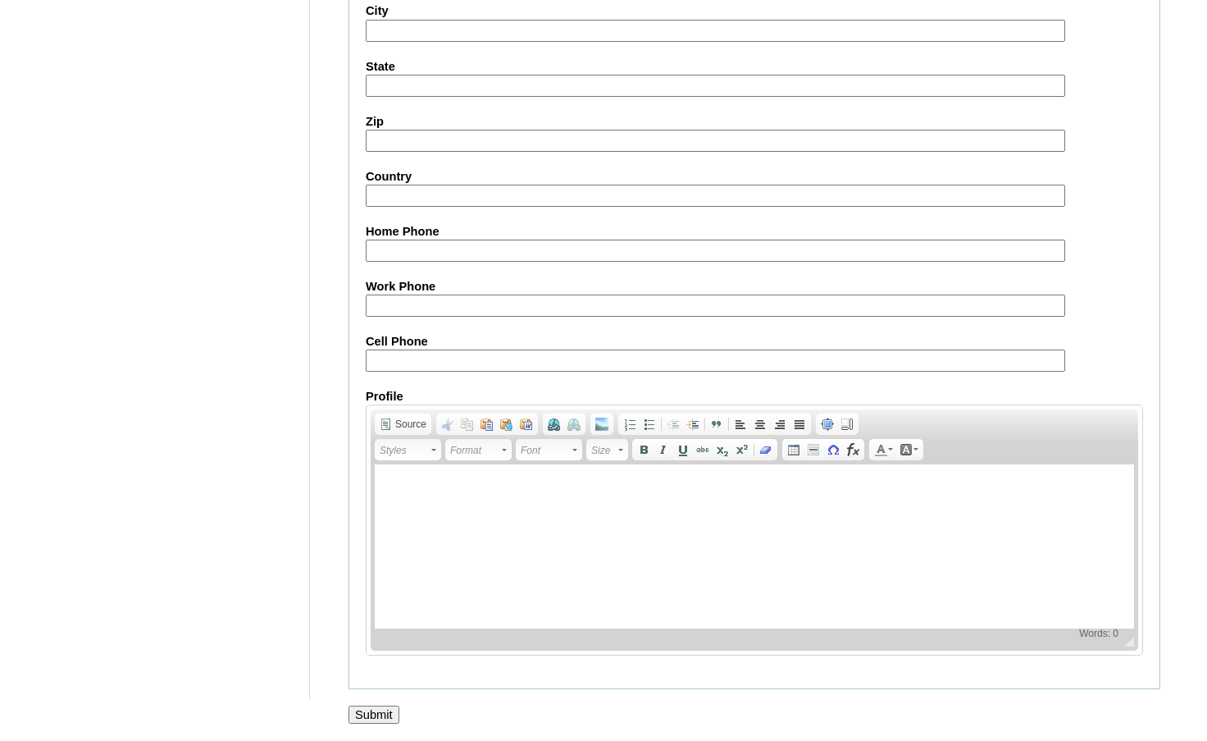
click at [385, 705] on input "Submit" at bounding box center [374, 714] width 51 height 18
